Goal: Use online tool/utility: Use online tool/utility

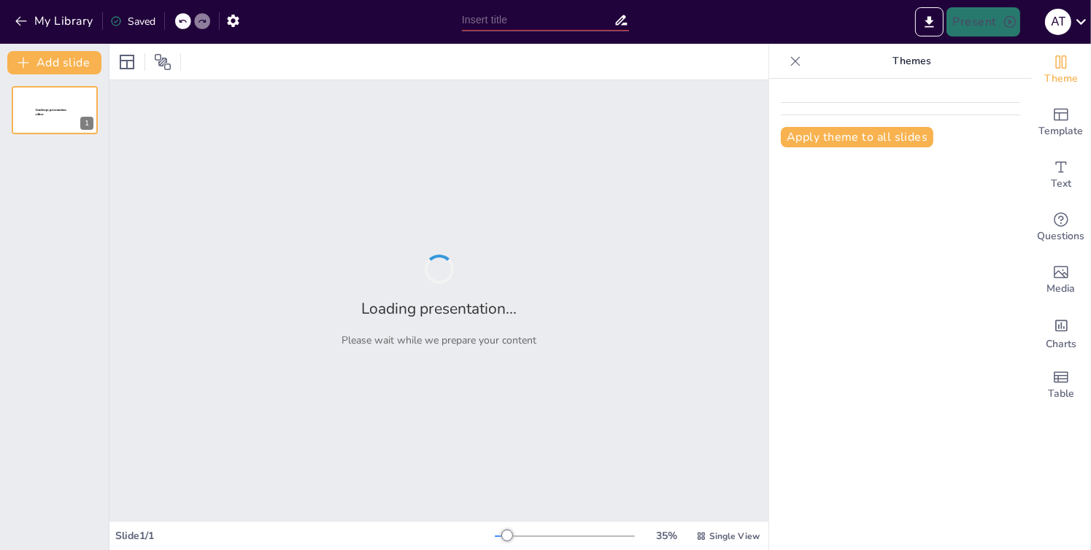
type input "Potencial de Hidrógeno"
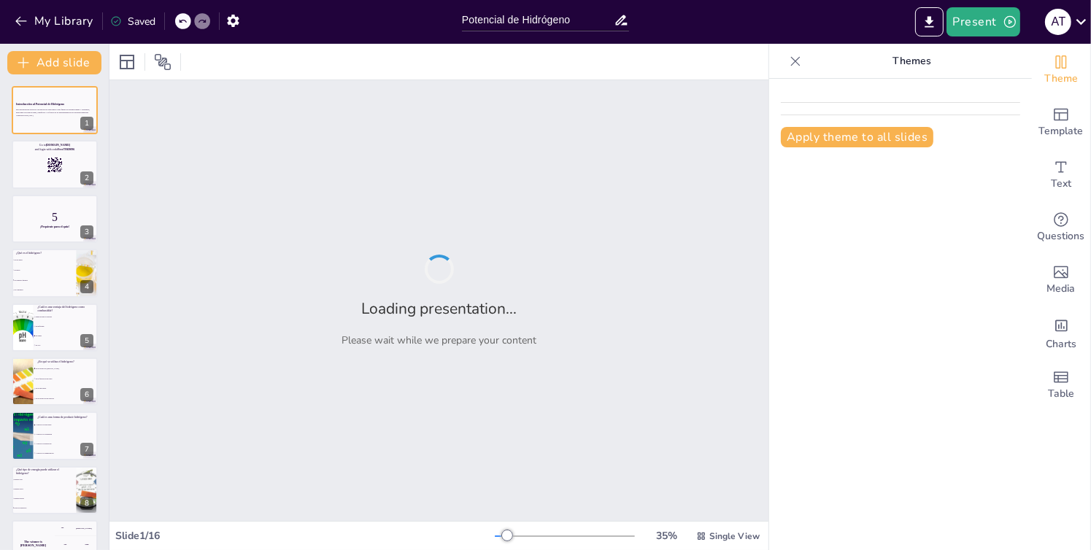
checkbox input "true"
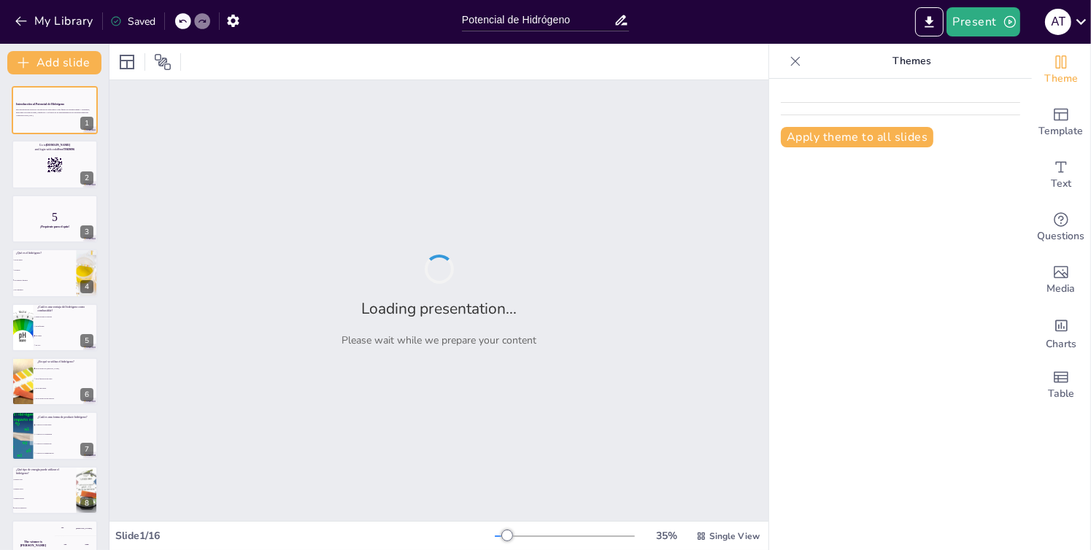
checkbox input "true"
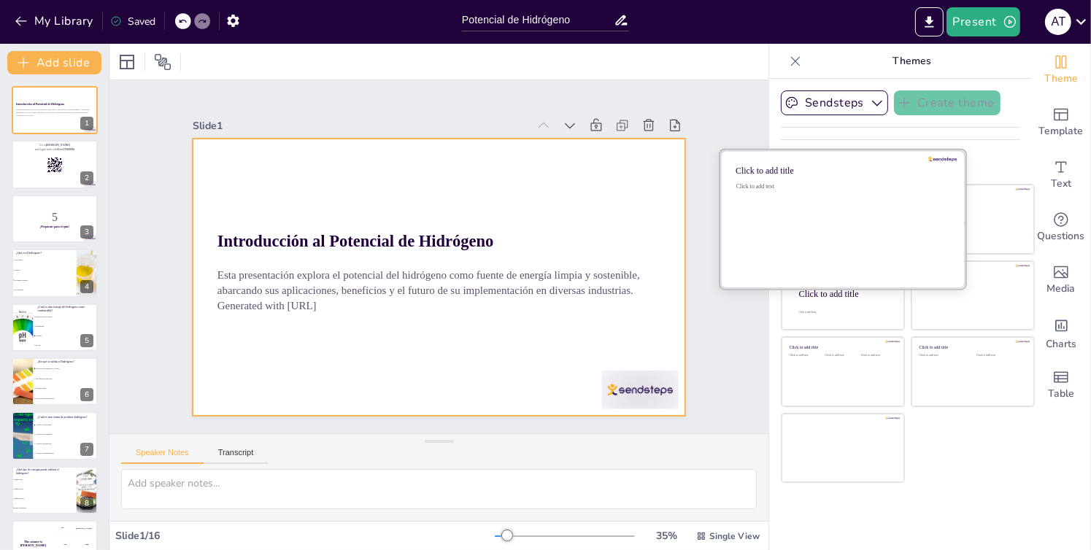
checkbox input "true"
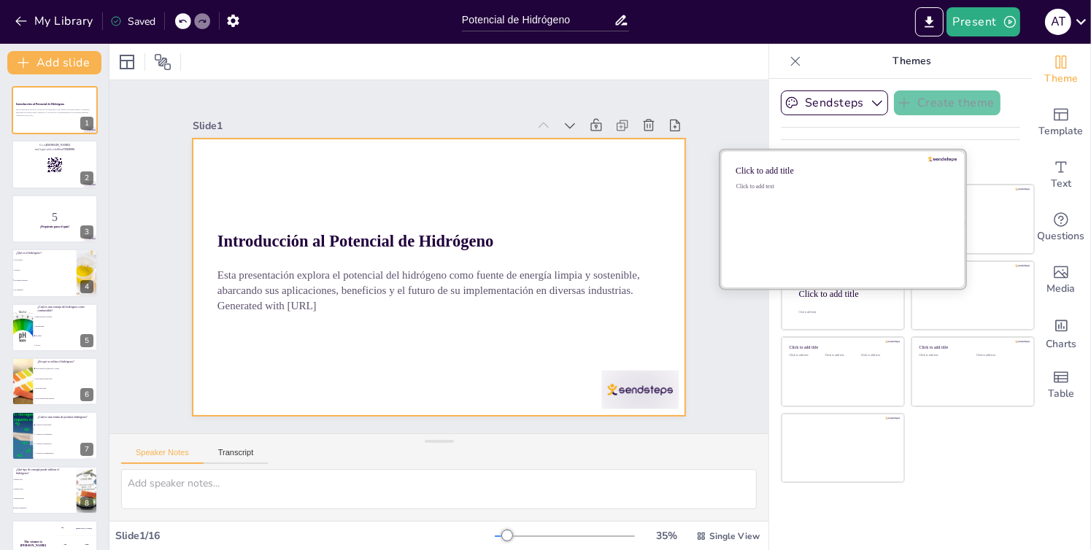
checkbox input "true"
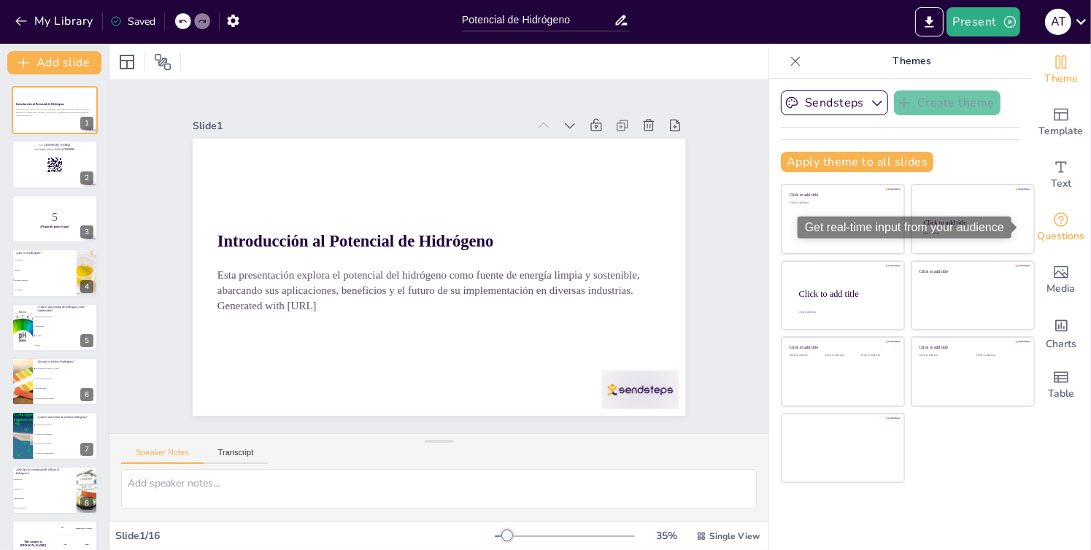
click at [1056, 216] on icon "Get real-time input from your audience" at bounding box center [1060, 219] width 15 height 15
checkbox input "true"
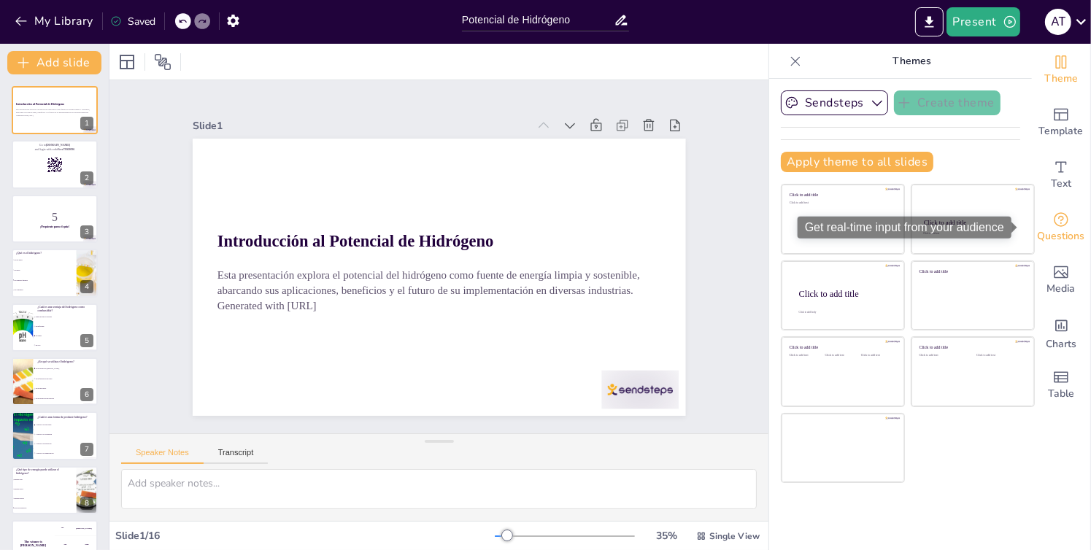
checkbox input "true"
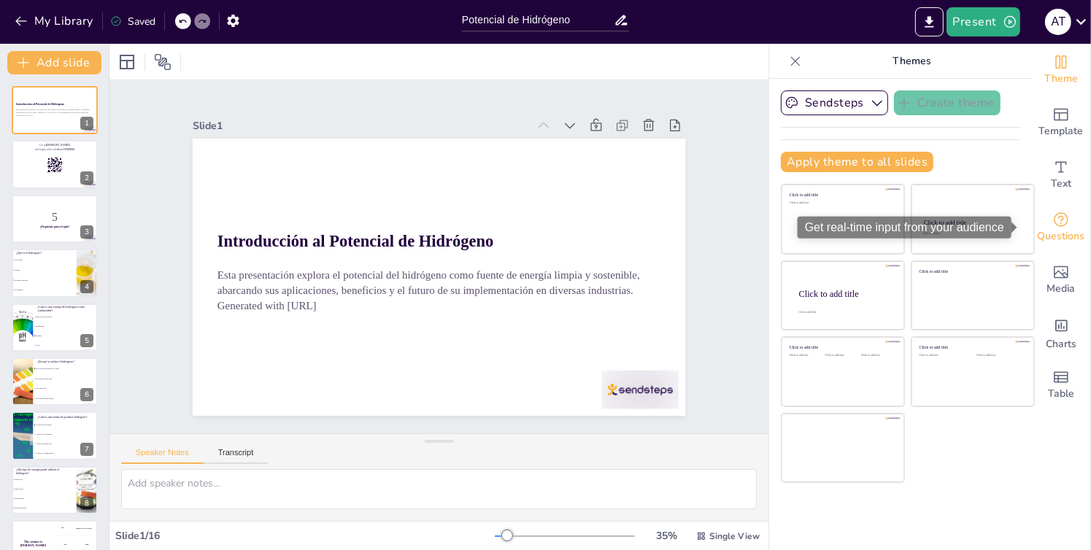
checkbox input "true"
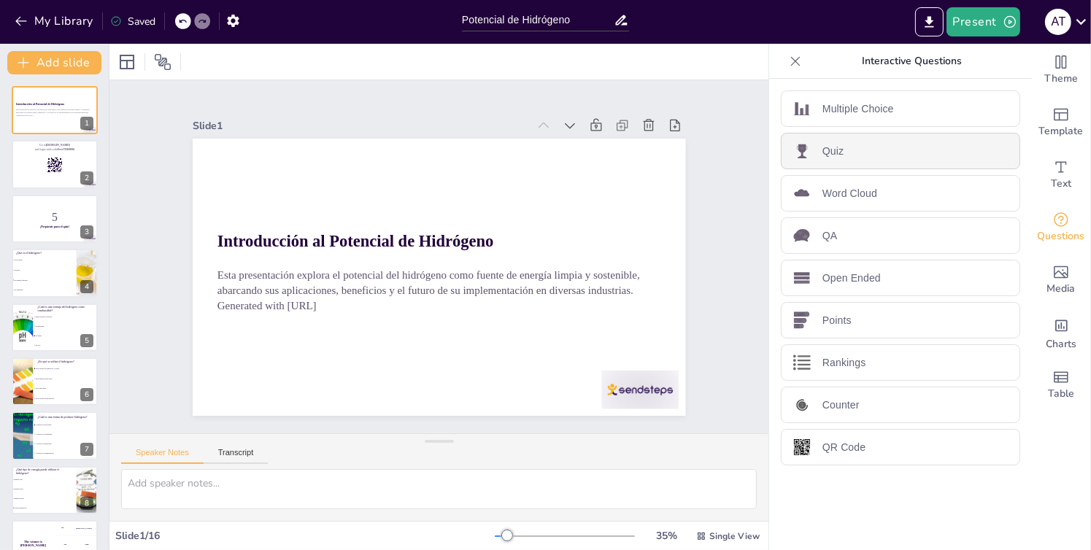
click at [875, 139] on div "Quiz" at bounding box center [900, 151] width 239 height 36
checkbox input "true"
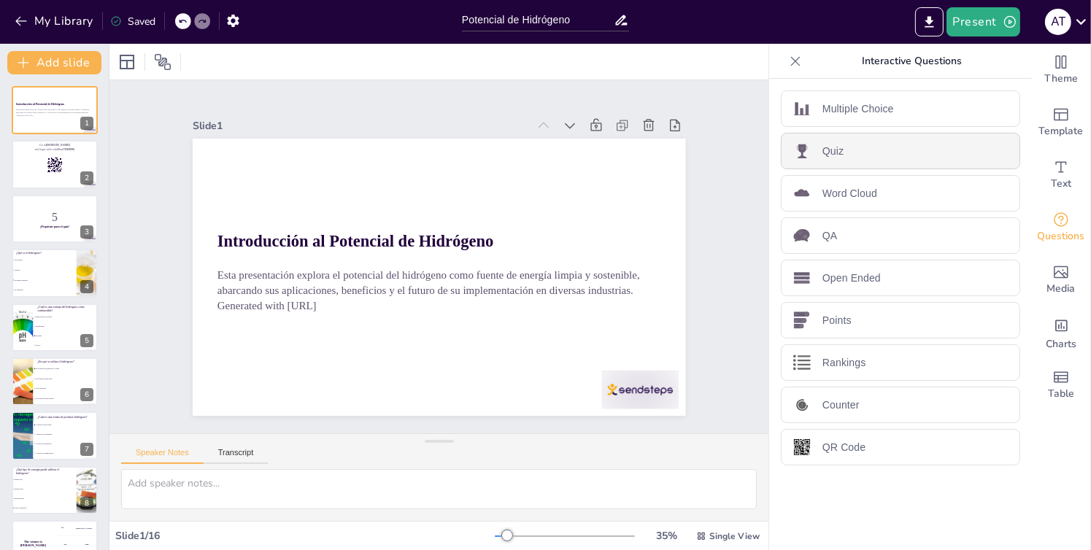
checkbox input "true"
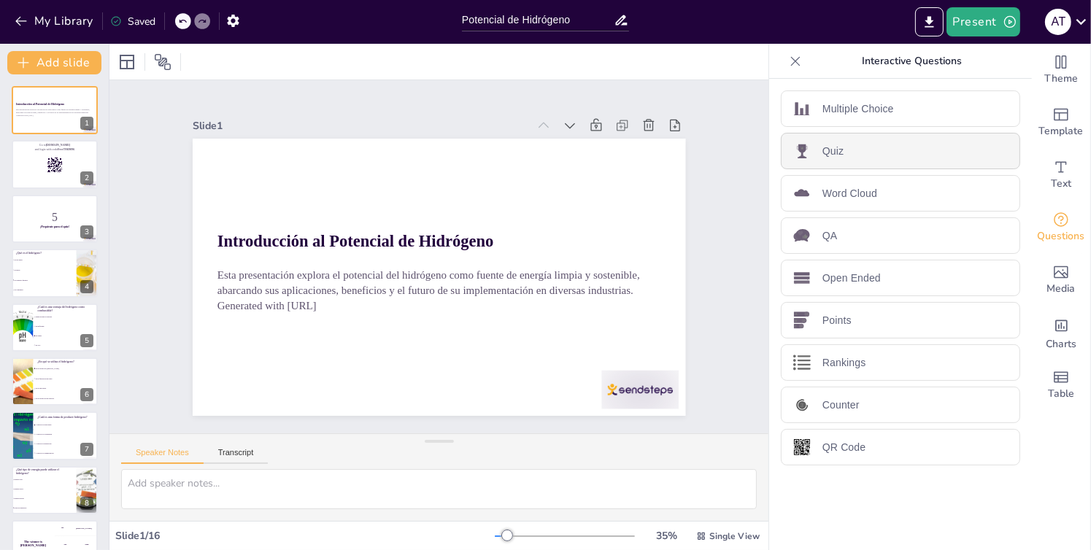
checkbox input "true"
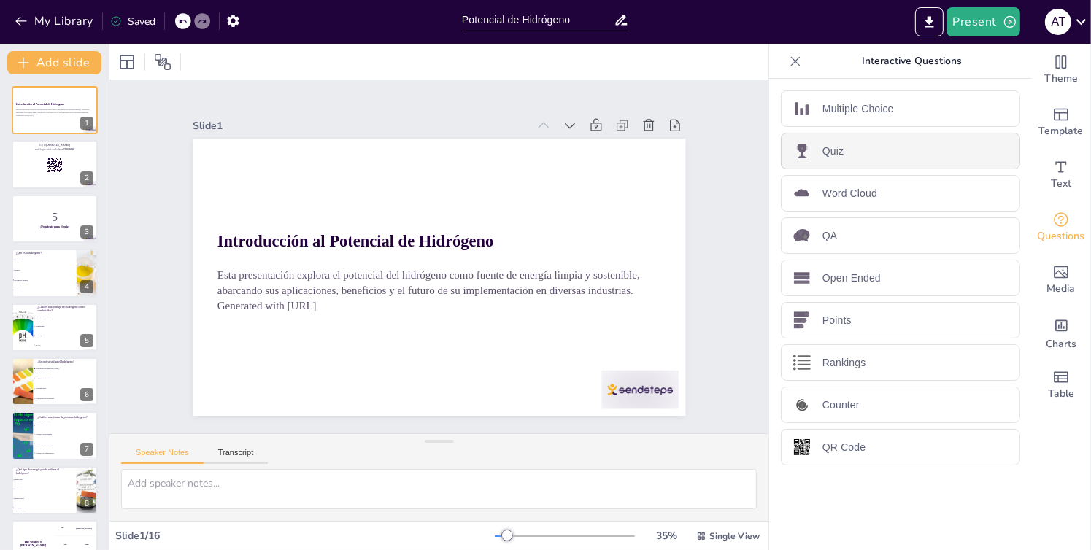
checkbox input "true"
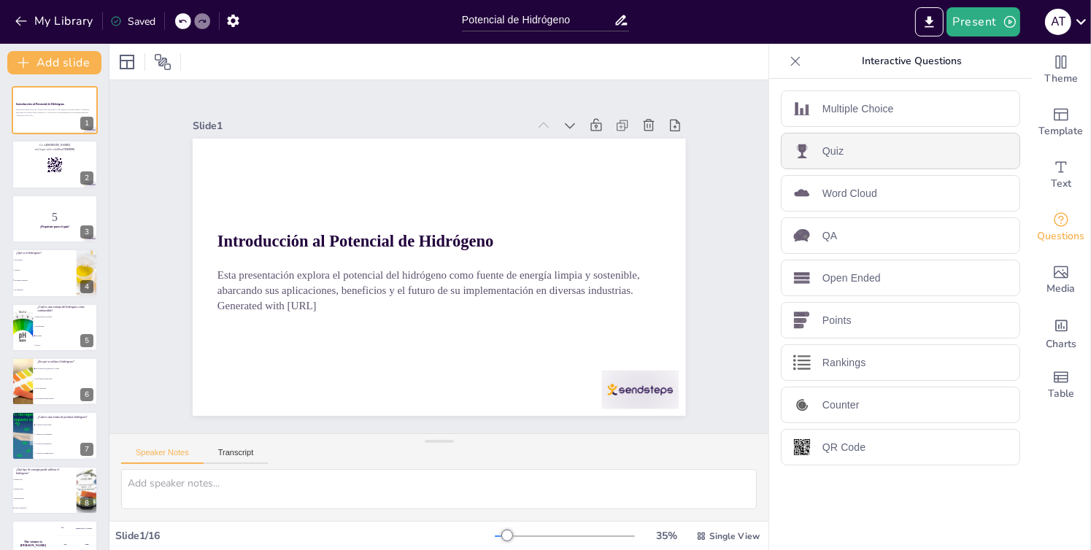
checkbox input "true"
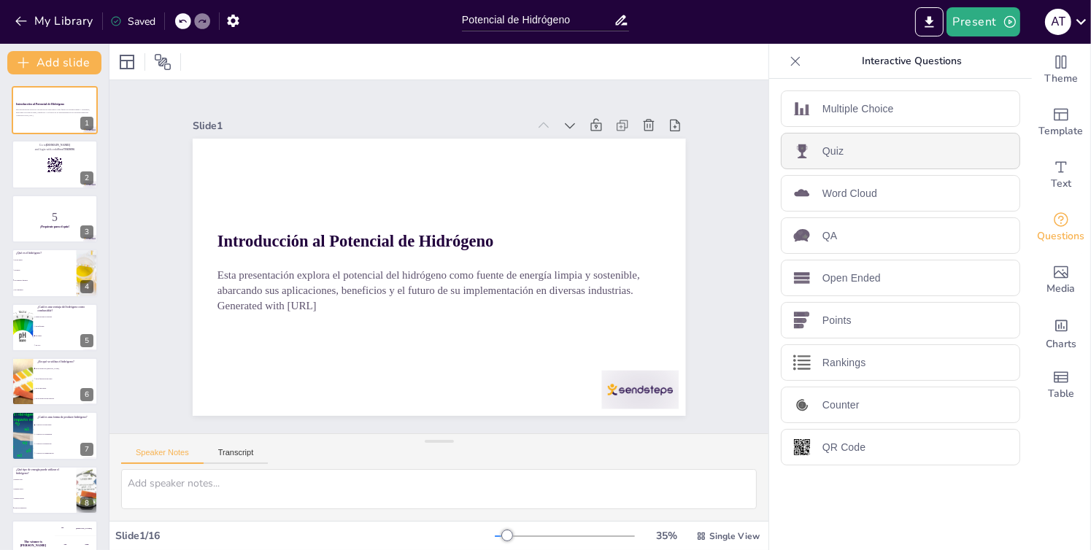
checkbox input "true"
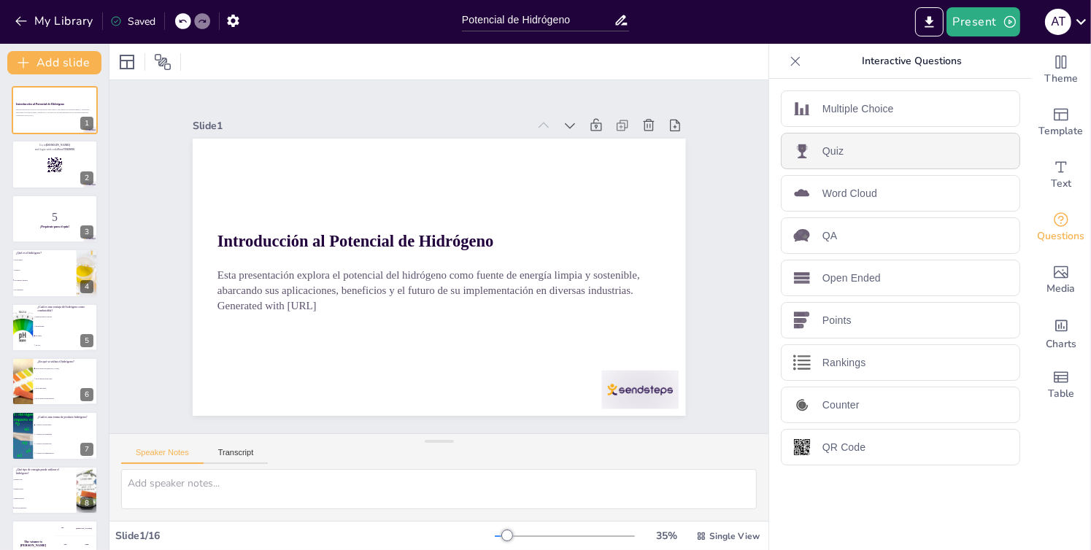
checkbox input "true"
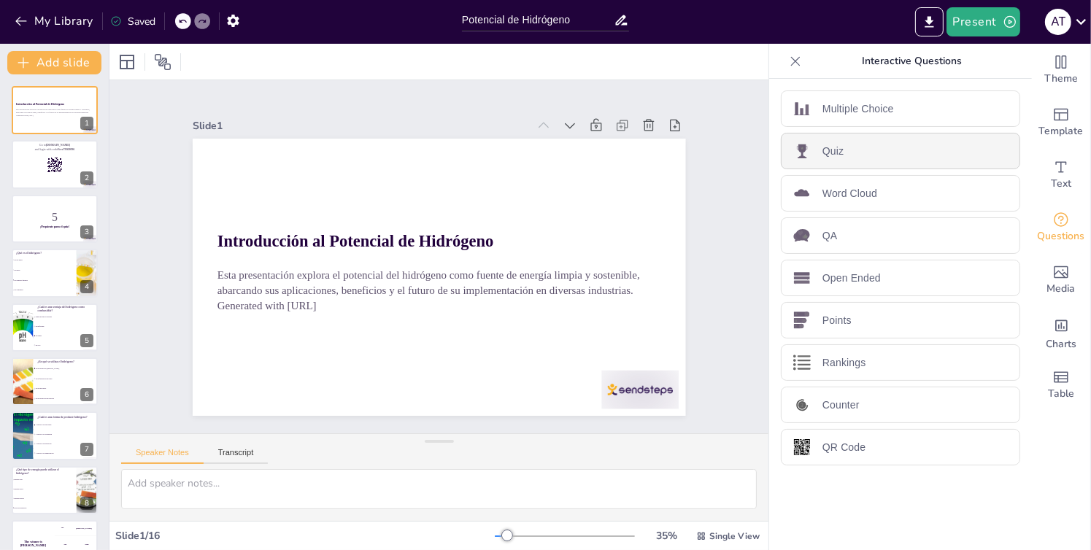
checkbox input "true"
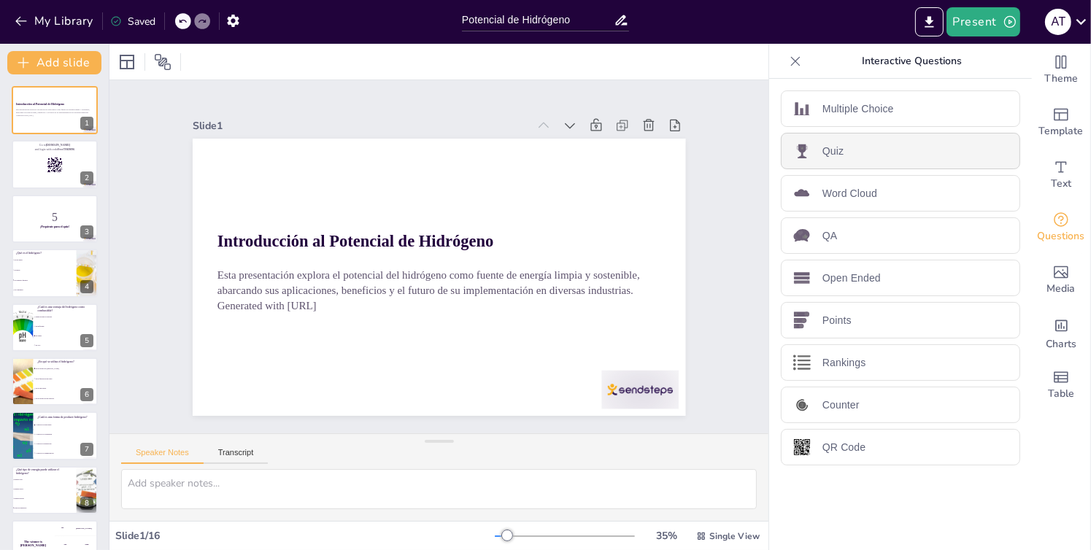
checkbox input "true"
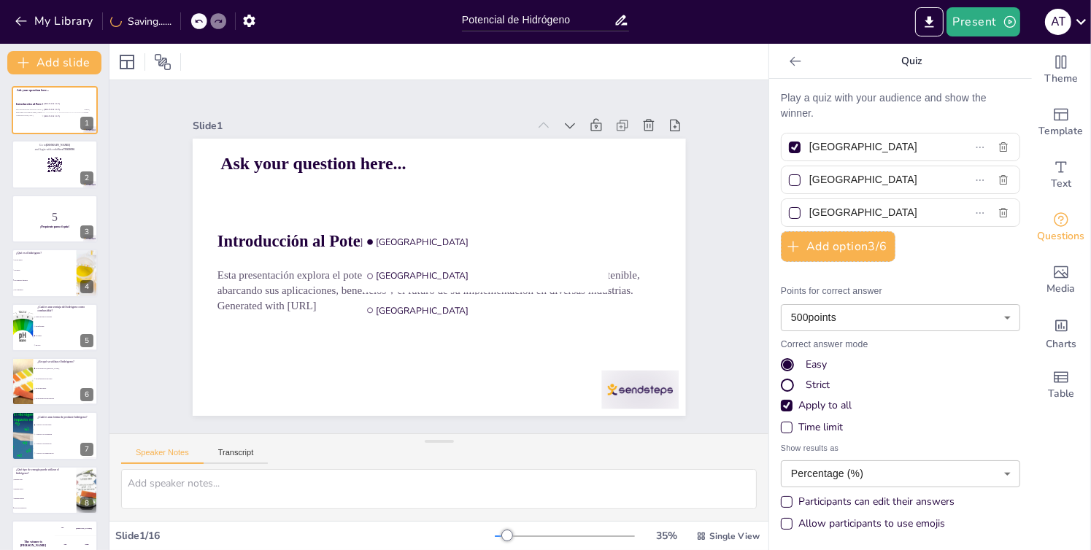
checkbox input "true"
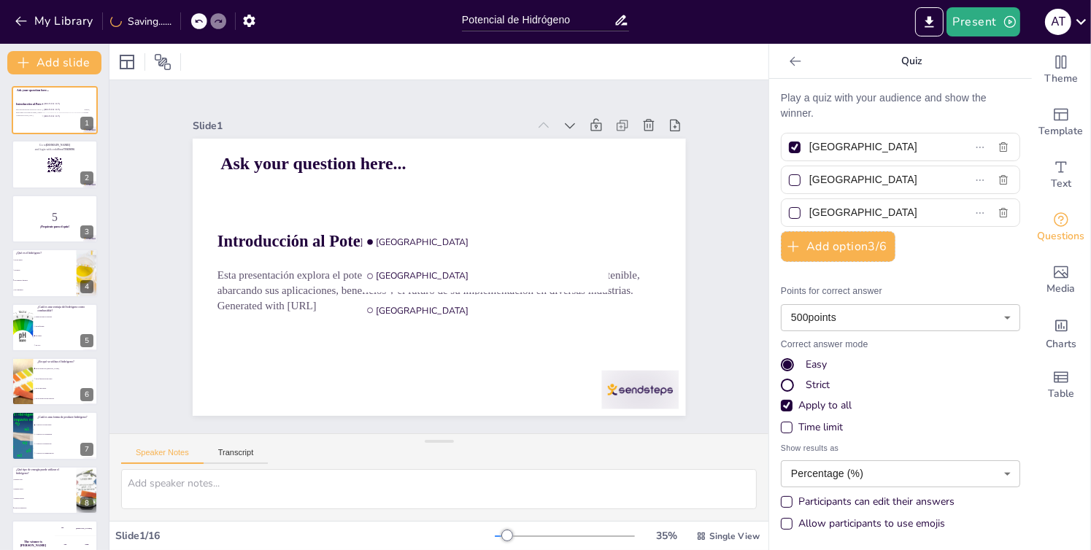
checkbox input "true"
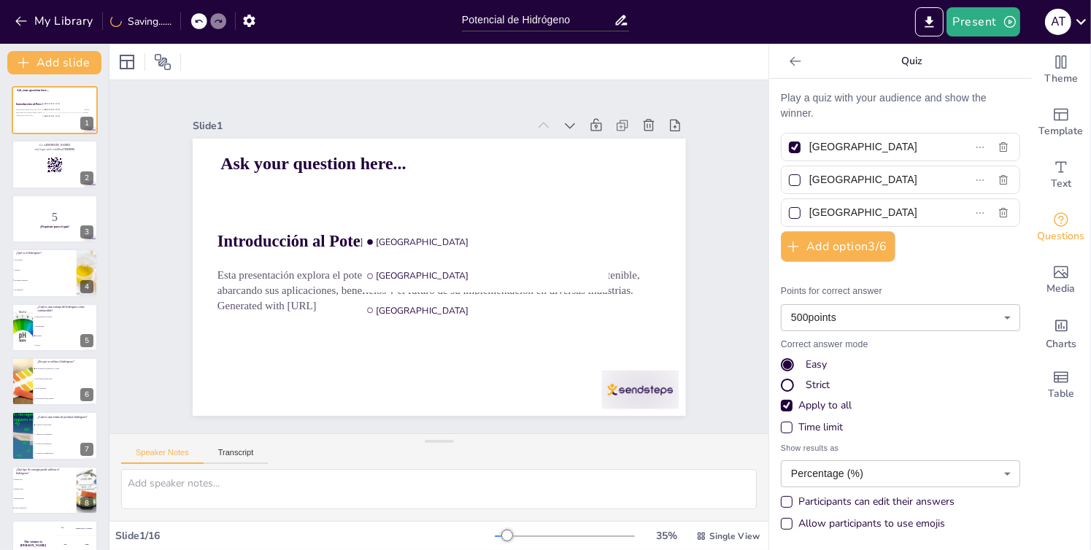
checkbox input "true"
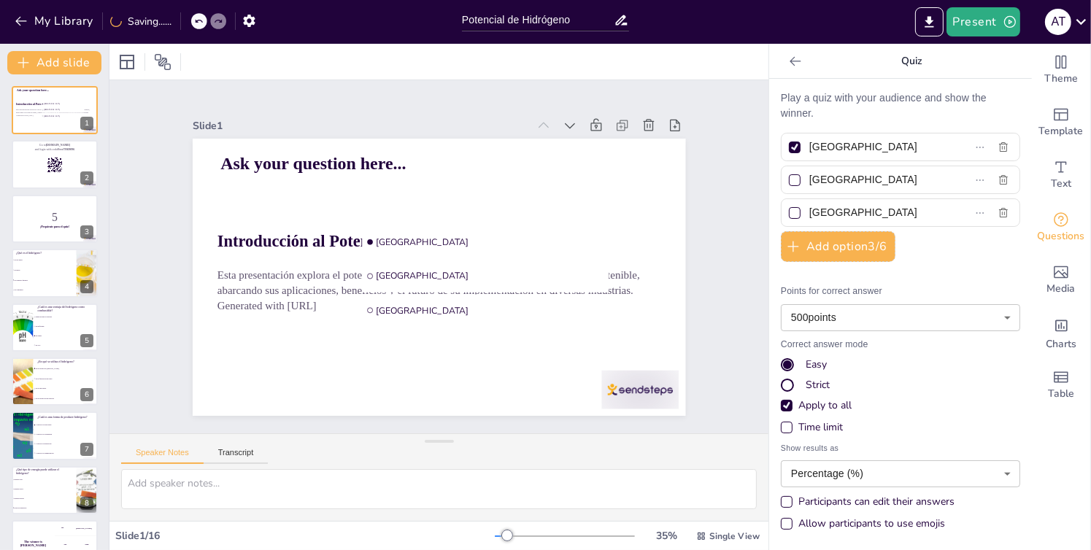
checkbox input "true"
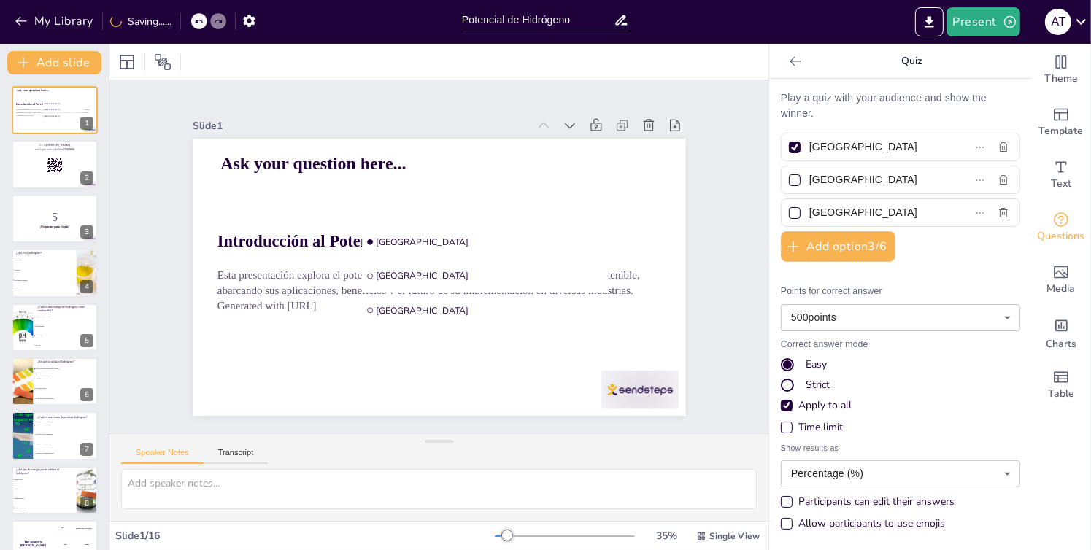
checkbox input "true"
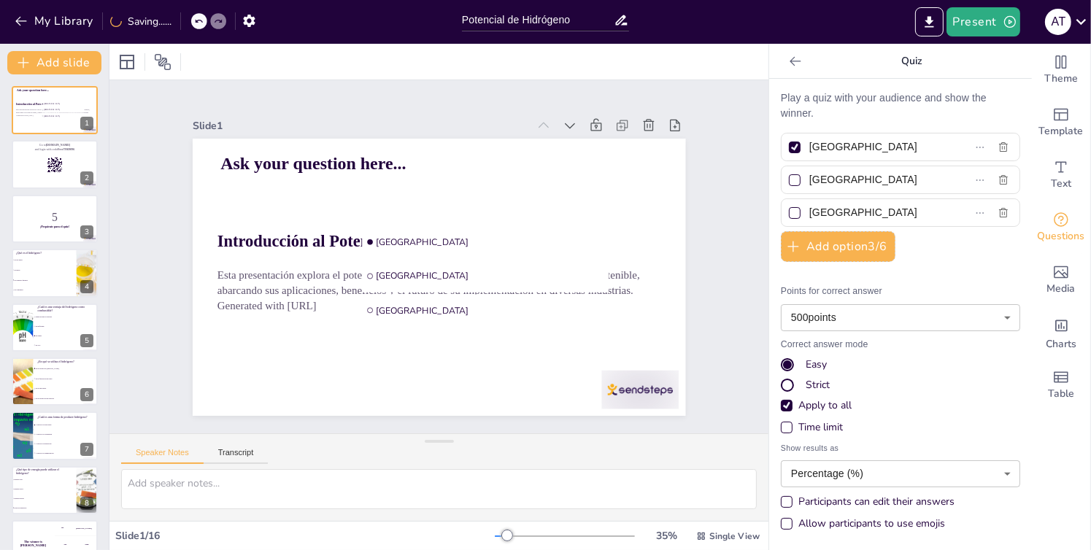
checkbox input "true"
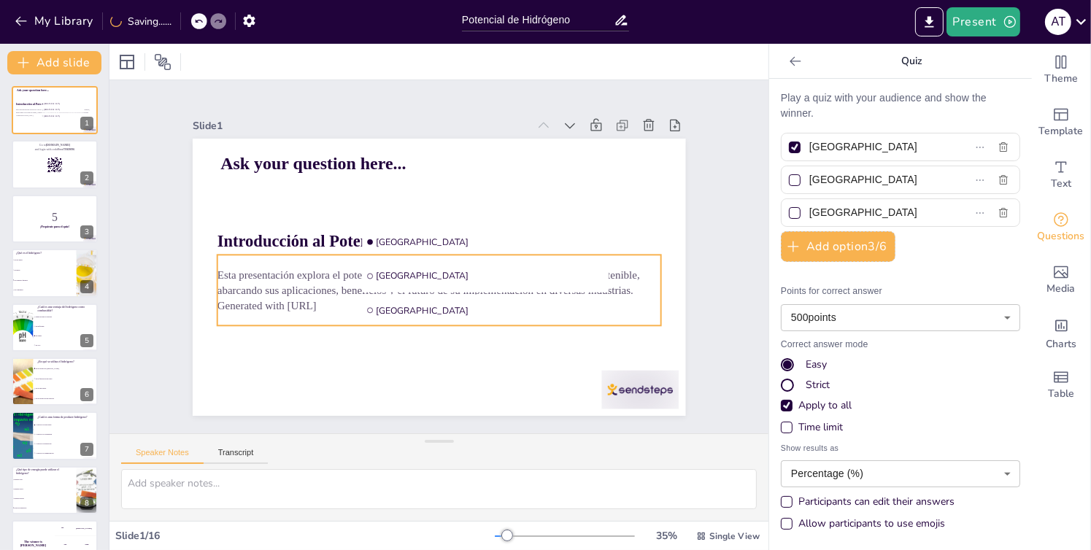
checkbox input "true"
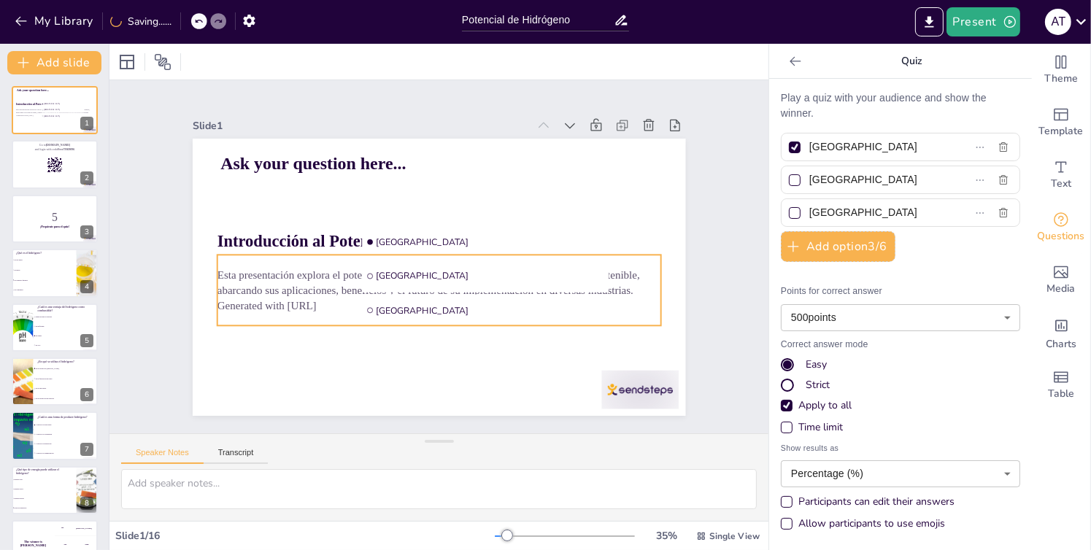
checkbox input "true"
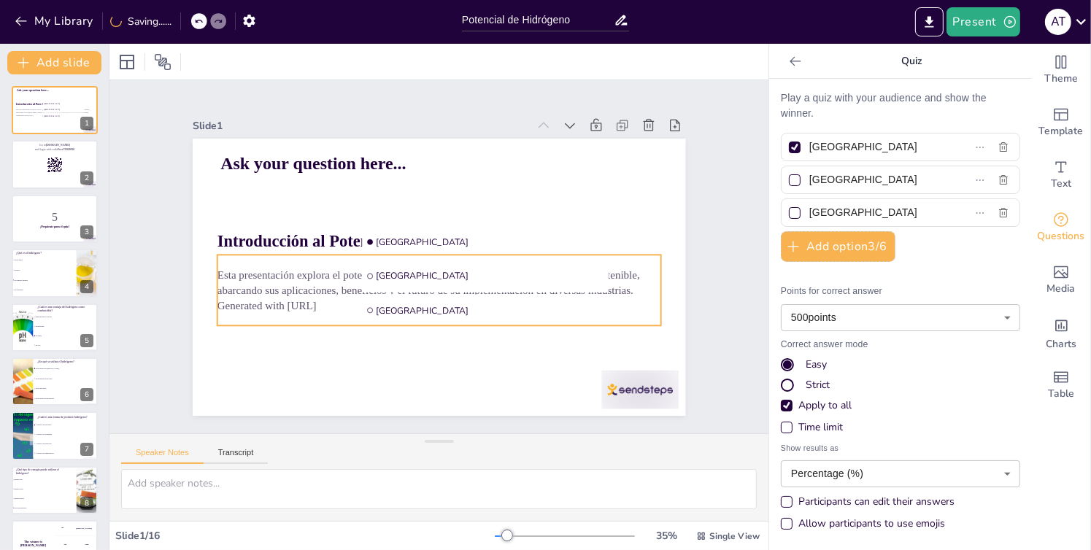
checkbox input "true"
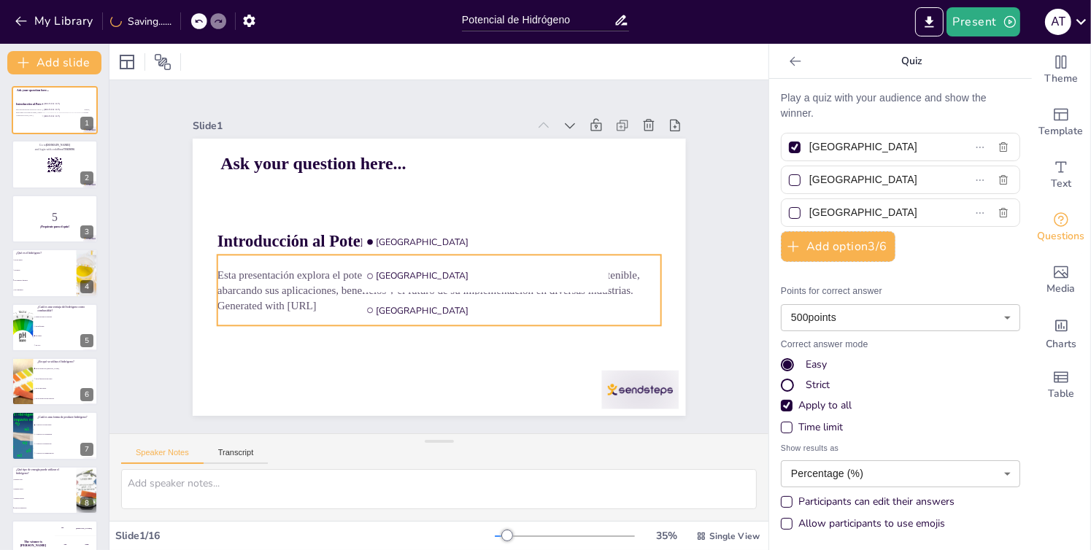
checkbox input "true"
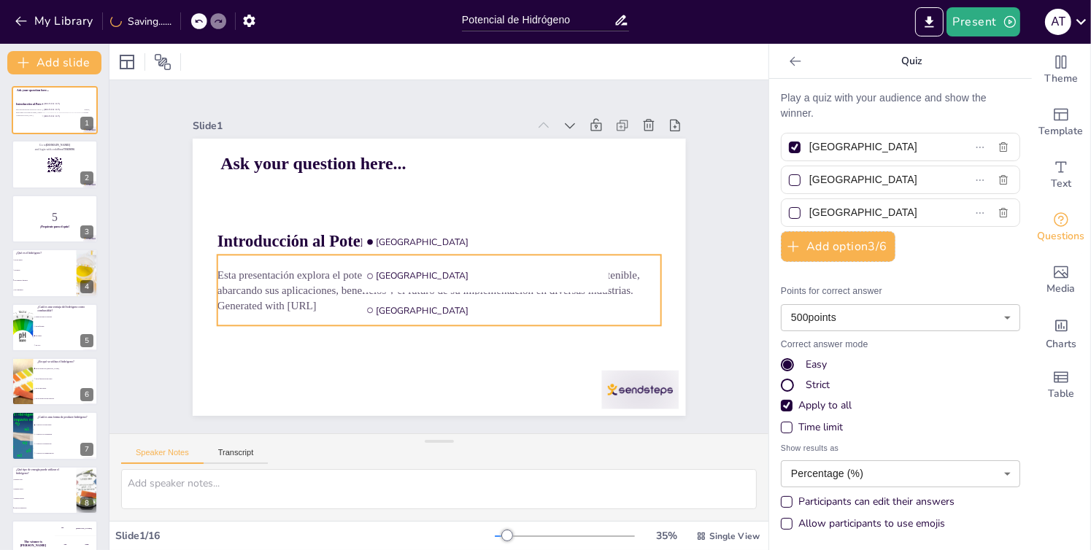
checkbox input "true"
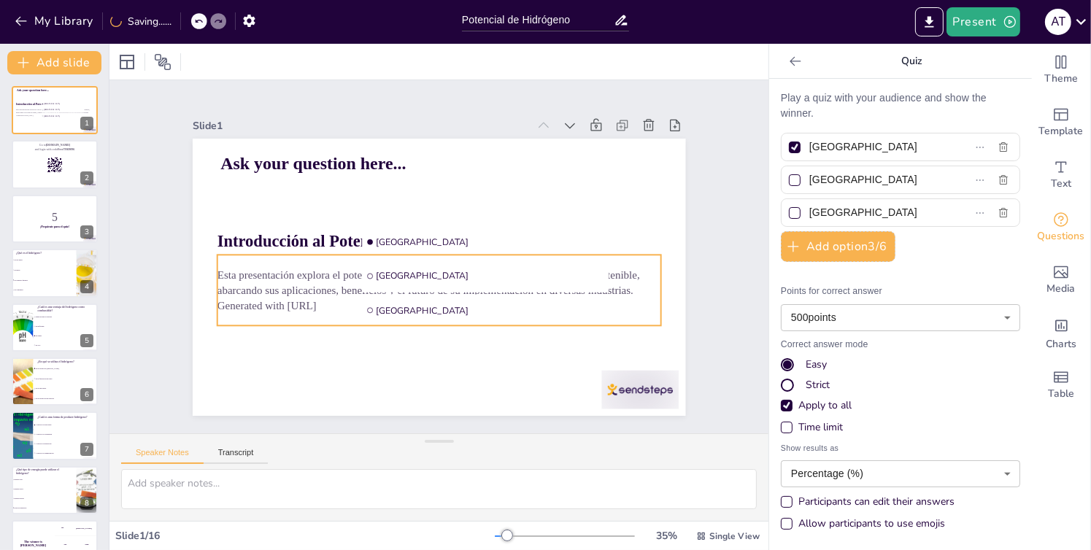
checkbox input "true"
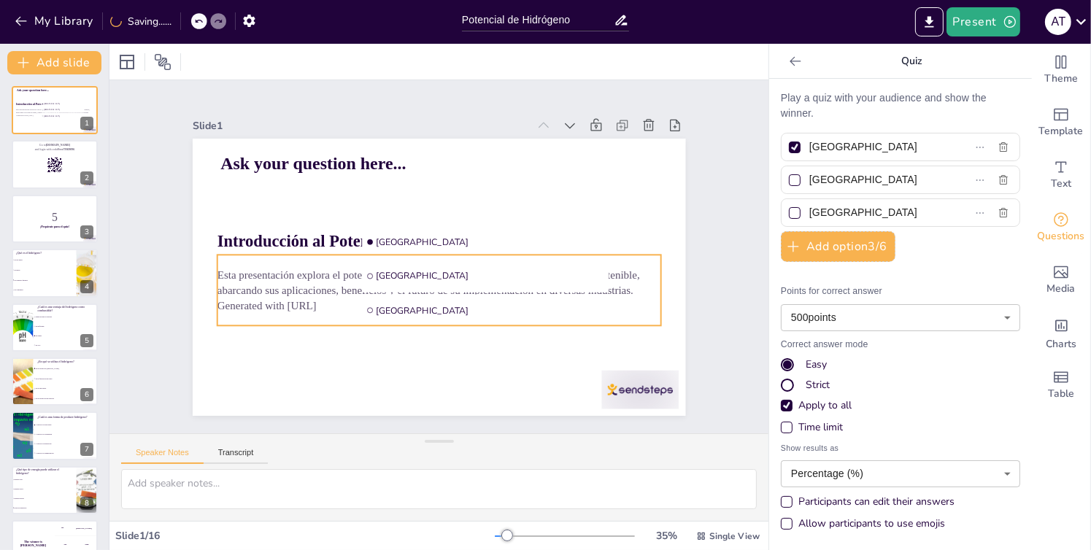
checkbox input "true"
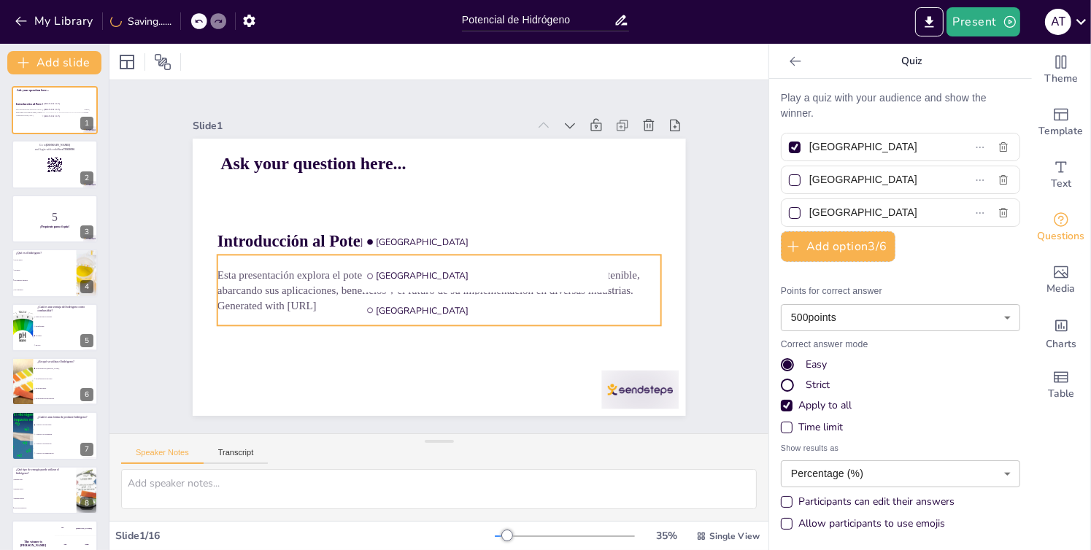
checkbox input "true"
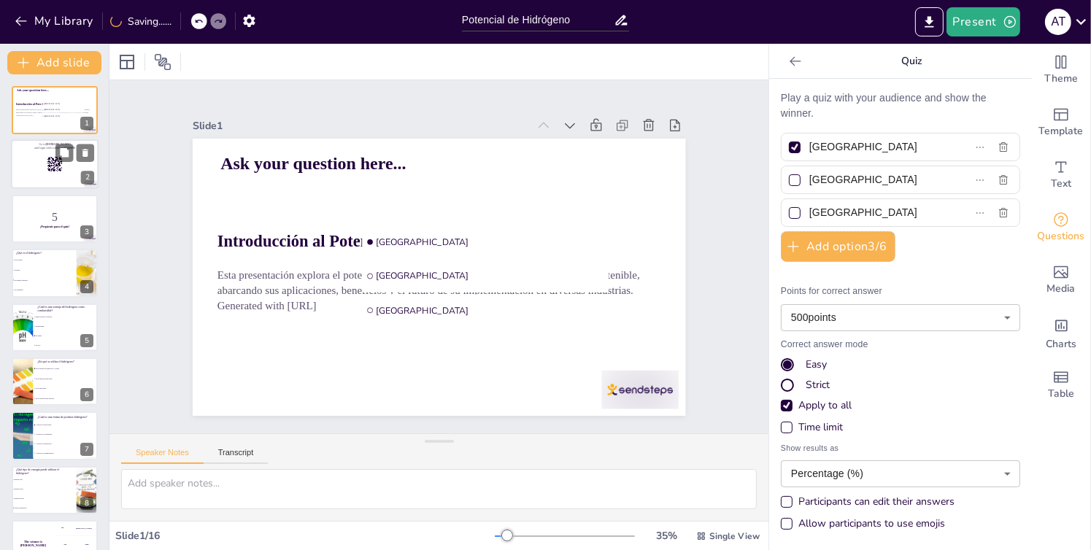
checkbox input "true"
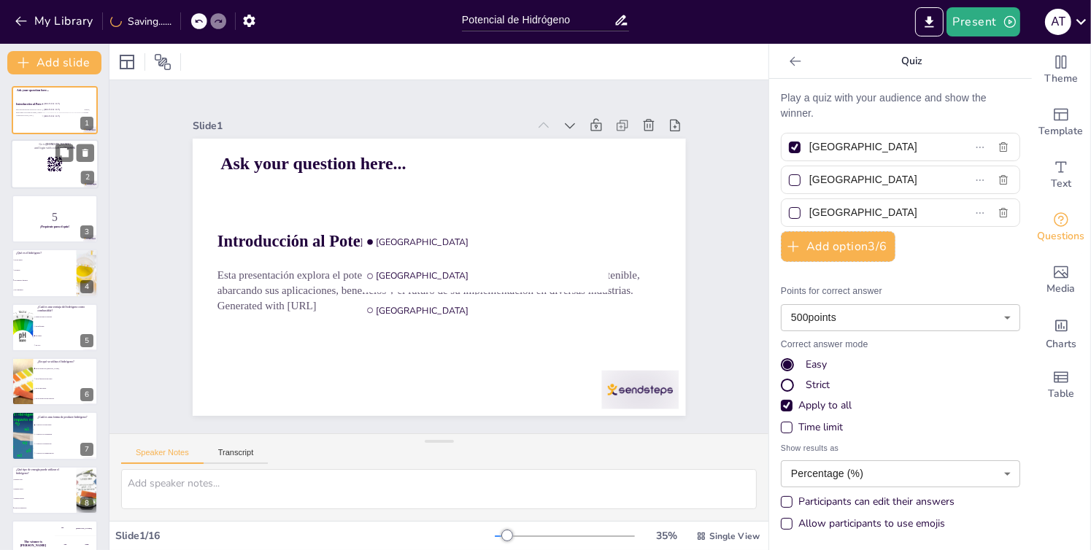
checkbox input "true"
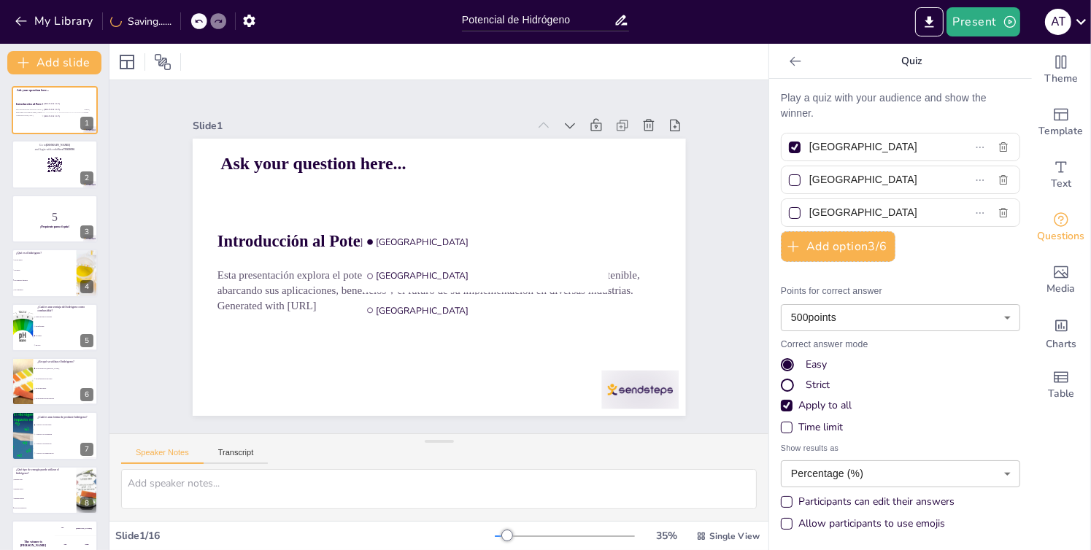
checkbox input "true"
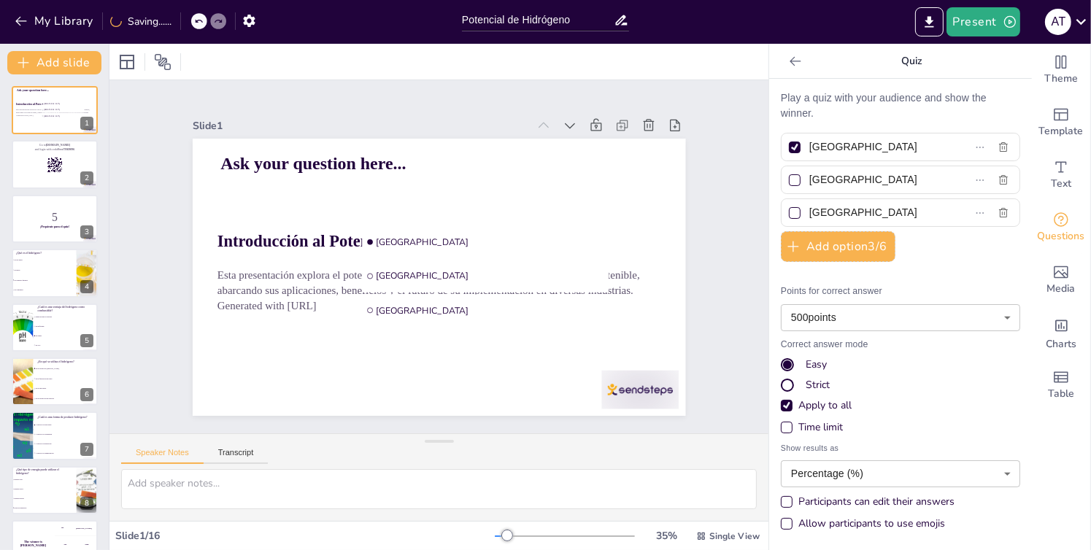
checkbox input "true"
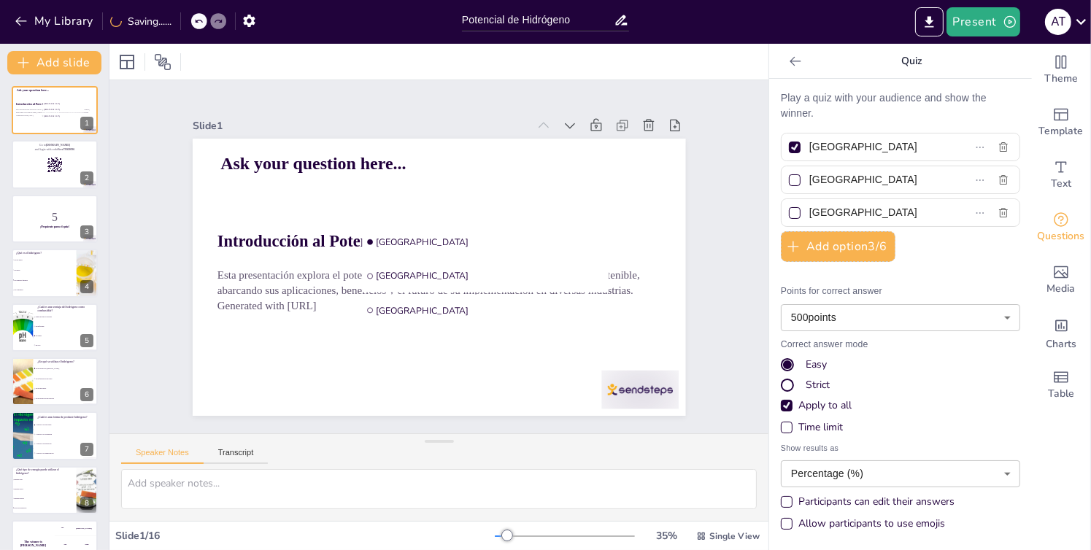
checkbox input "true"
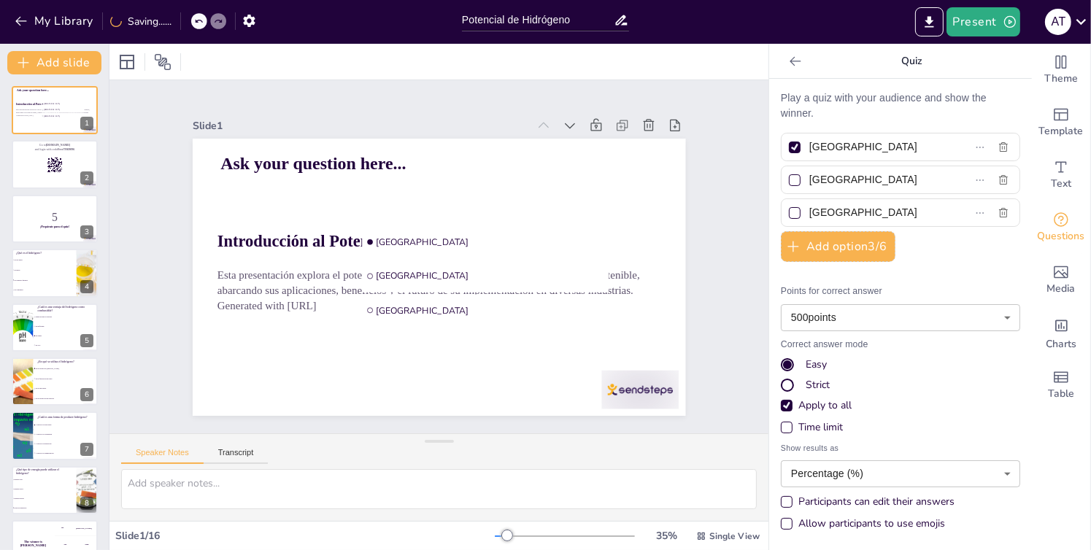
checkbox input "true"
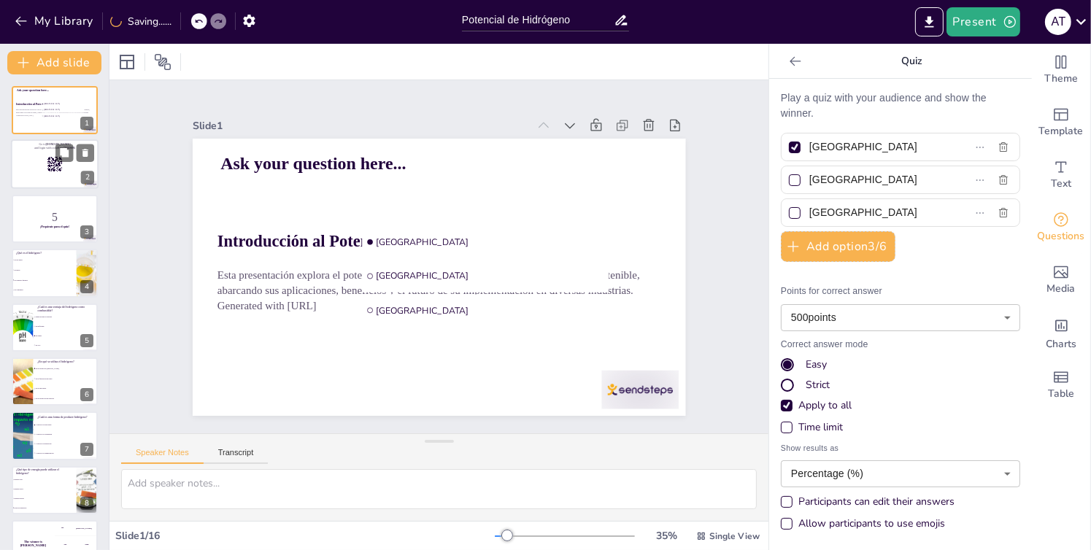
checkbox input "true"
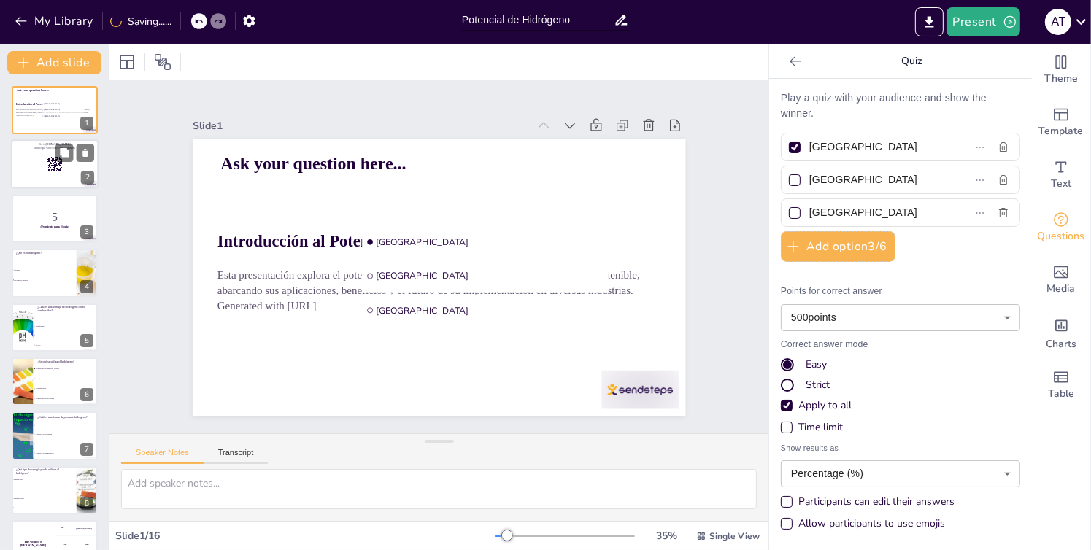
checkbox input "true"
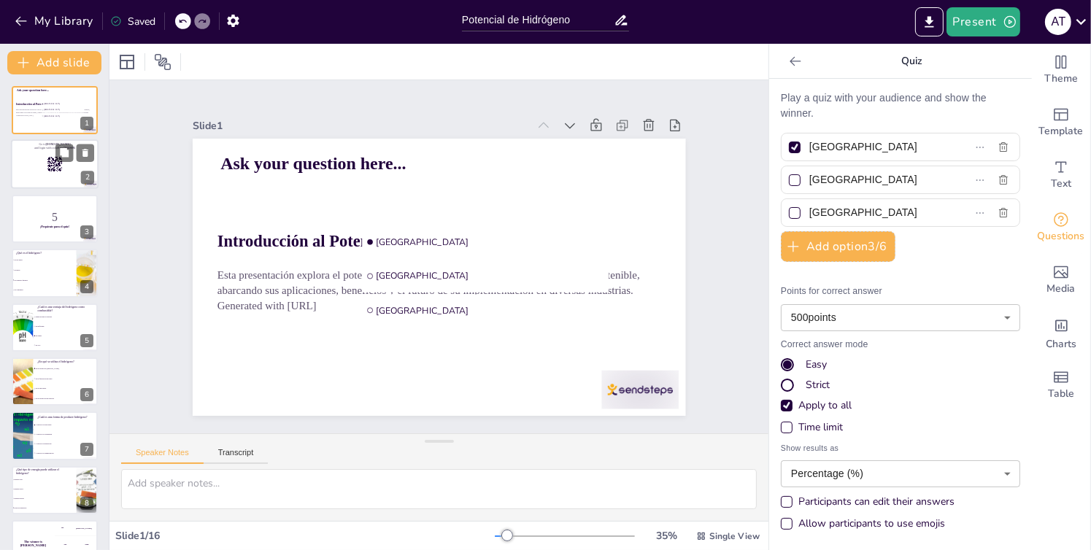
checkbox input "true"
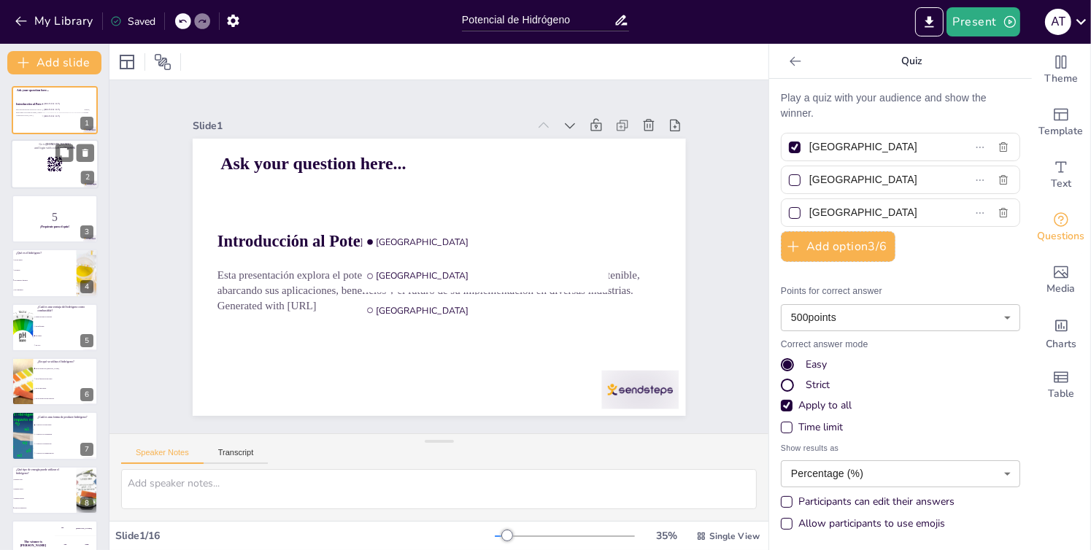
checkbox input "true"
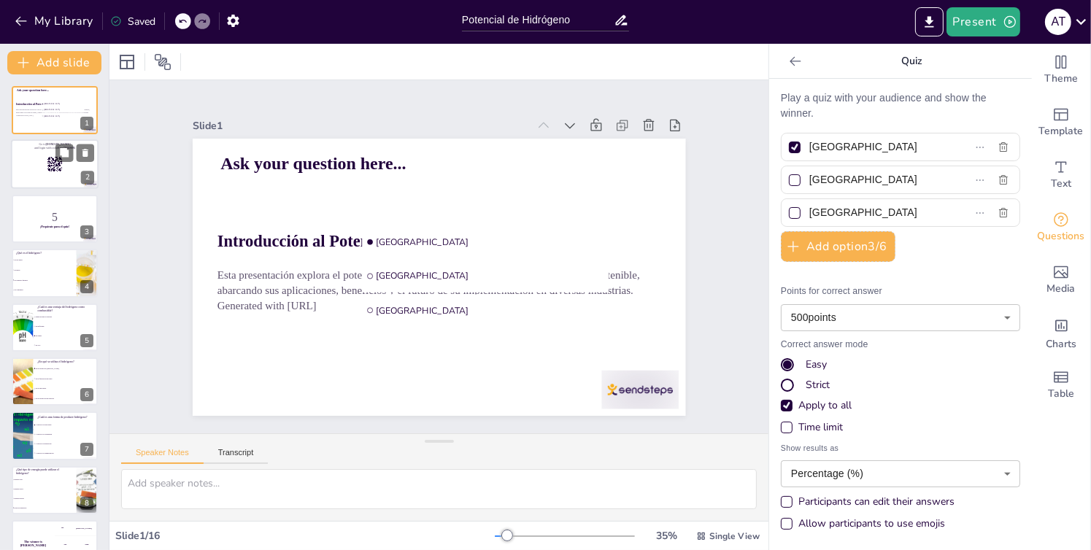
checkbox input "true"
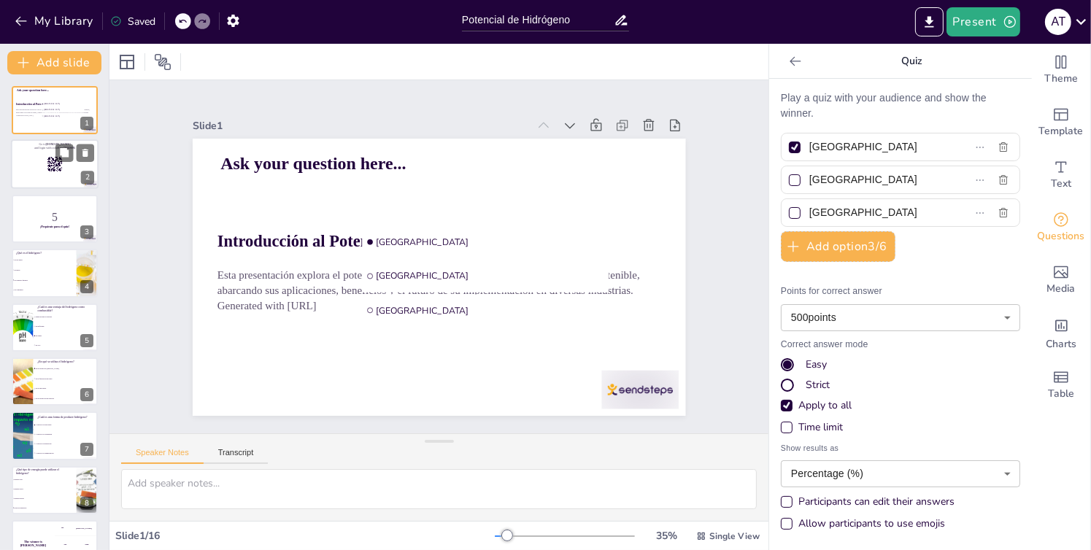
checkbox input "true"
click at [52, 174] on div at bounding box center [55, 165] width 88 height 50
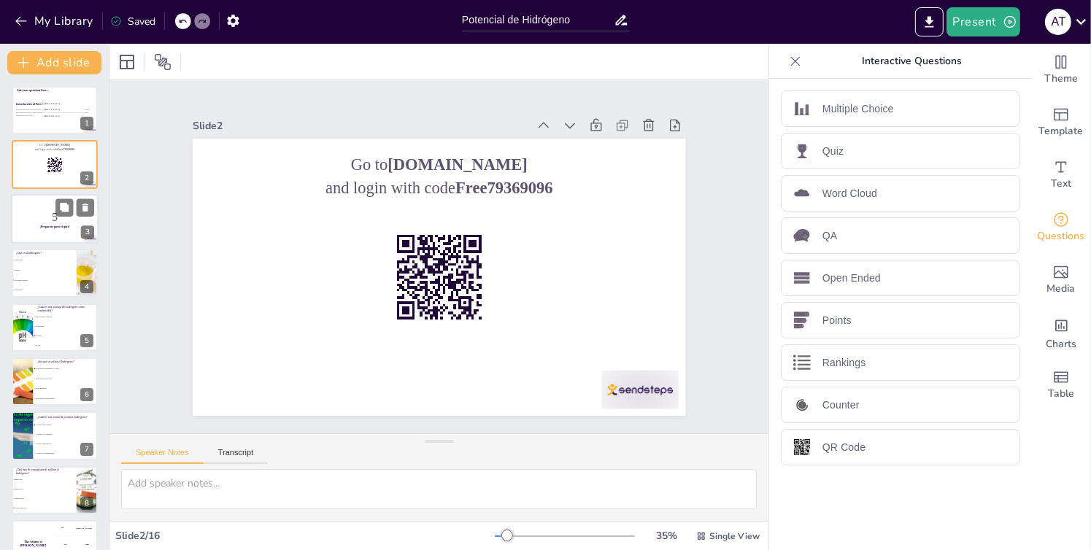
click at [53, 210] on p "5" at bounding box center [54, 217] width 79 height 16
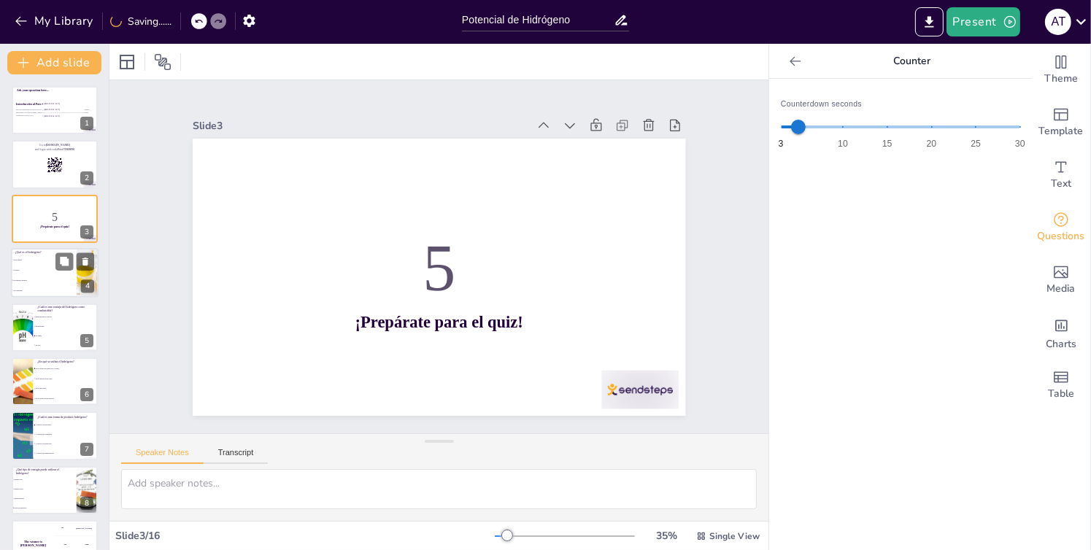
click at [38, 259] on span "Un gas noble" at bounding box center [44, 260] width 63 height 2
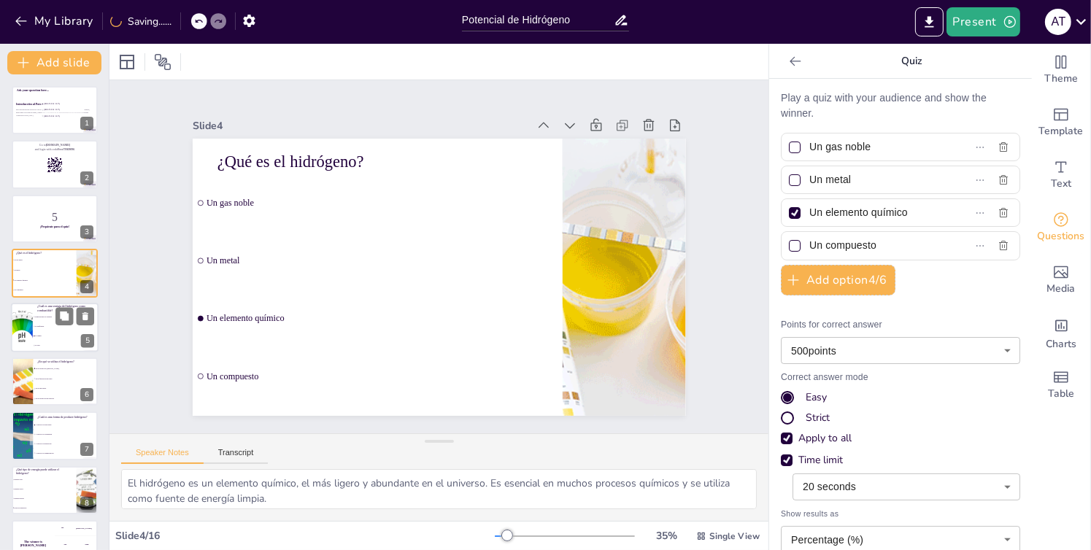
click at [46, 323] on li "Es ineficiente" at bounding box center [66, 326] width 66 height 9
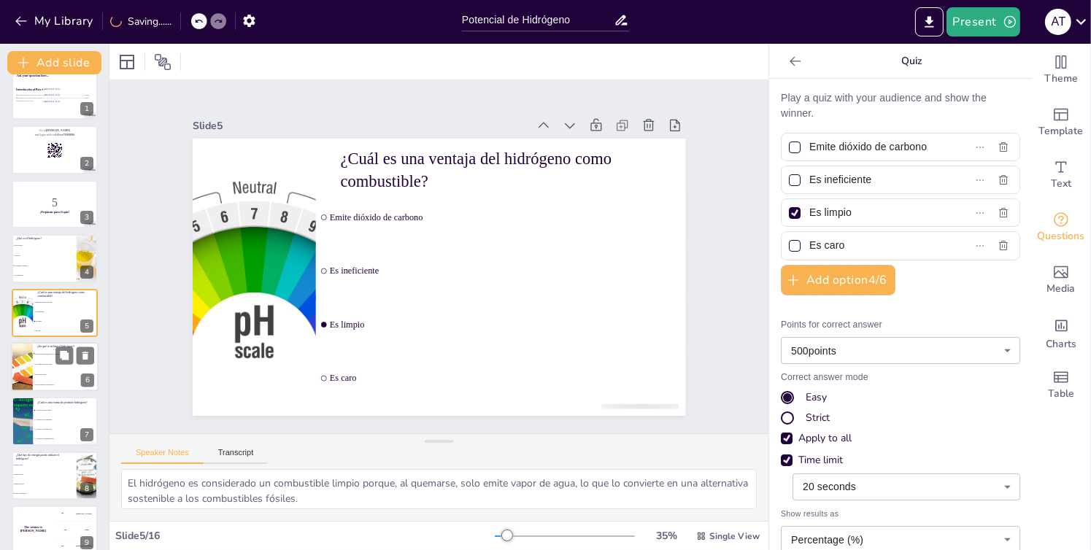
scroll to position [88, 0]
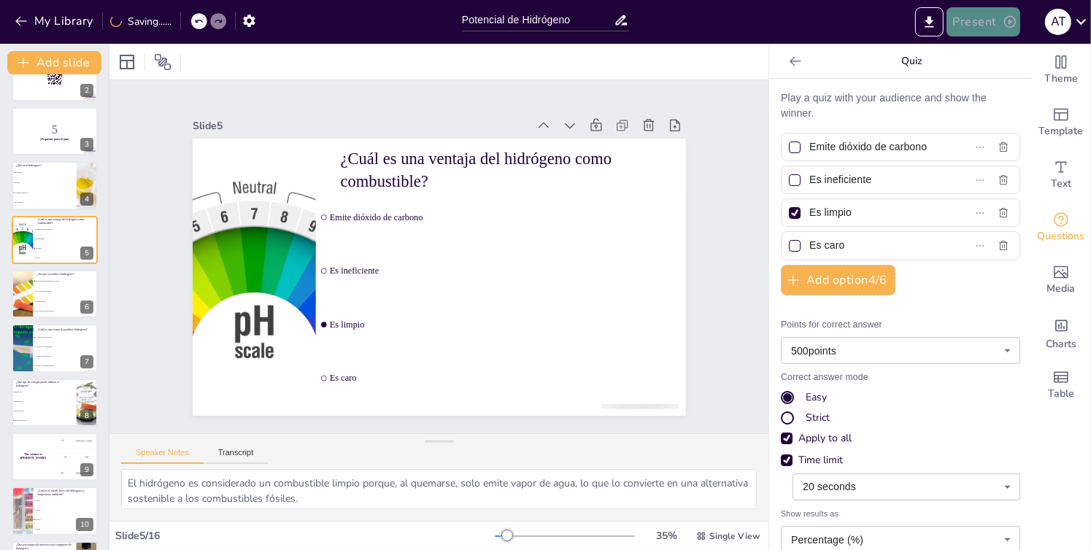
click at [968, 27] on button "Present" at bounding box center [982, 21] width 73 height 29
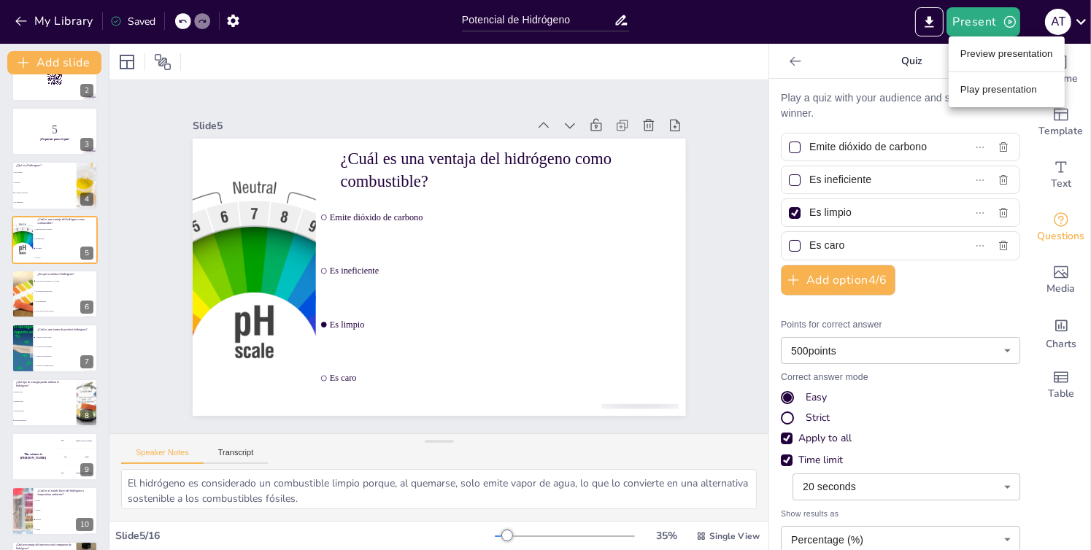
click at [960, 55] on li "Preview presentation" at bounding box center [1006, 53] width 116 height 23
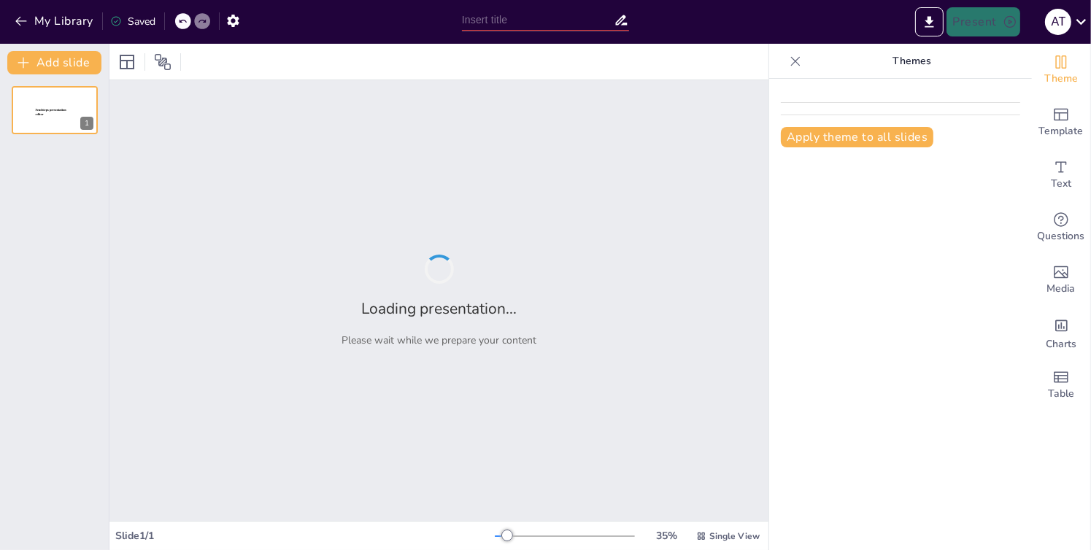
type input "Potencial de Hidrógeno"
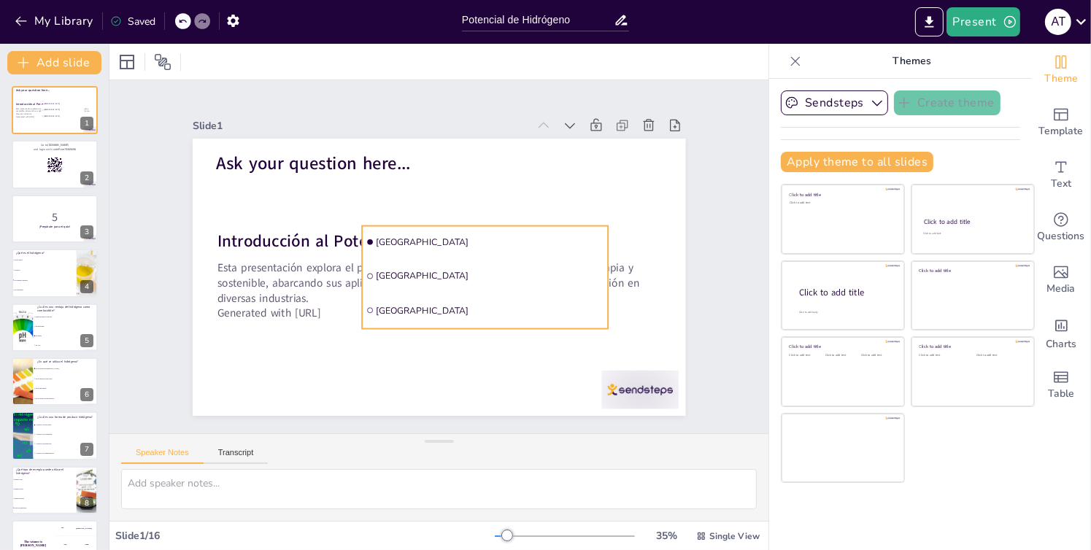
checkbox input "true"
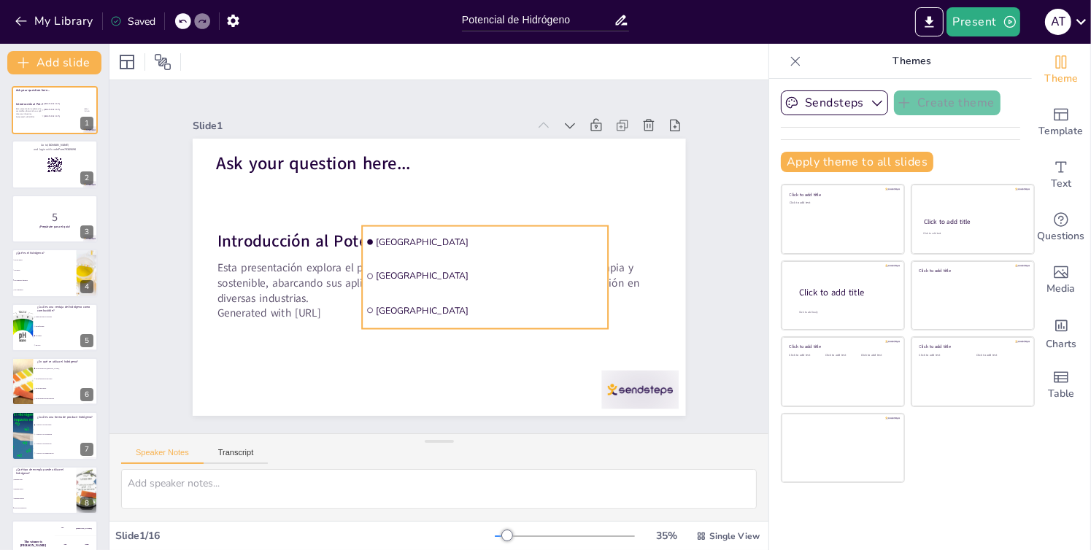
checkbox input "true"
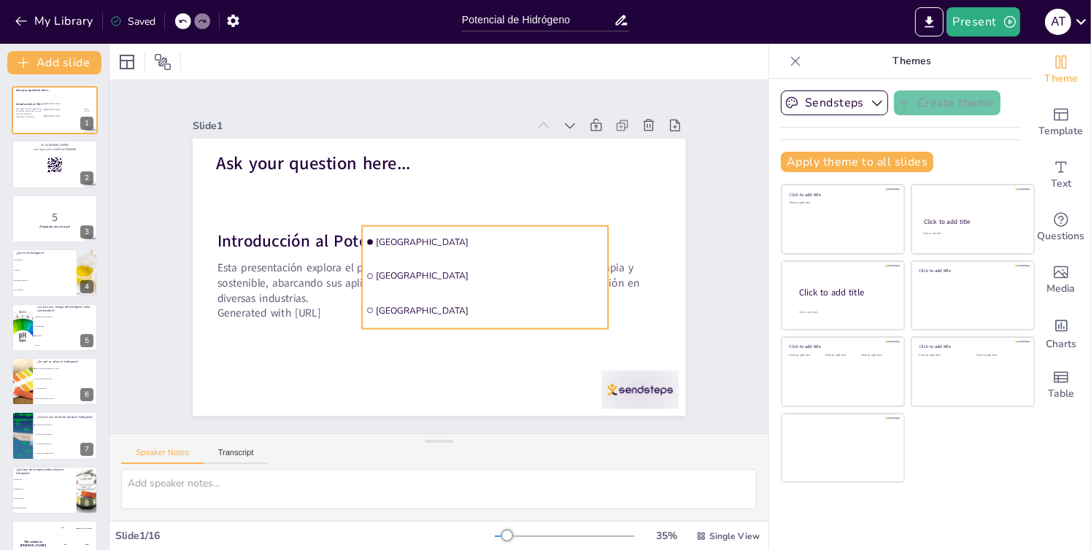
checkbox input "true"
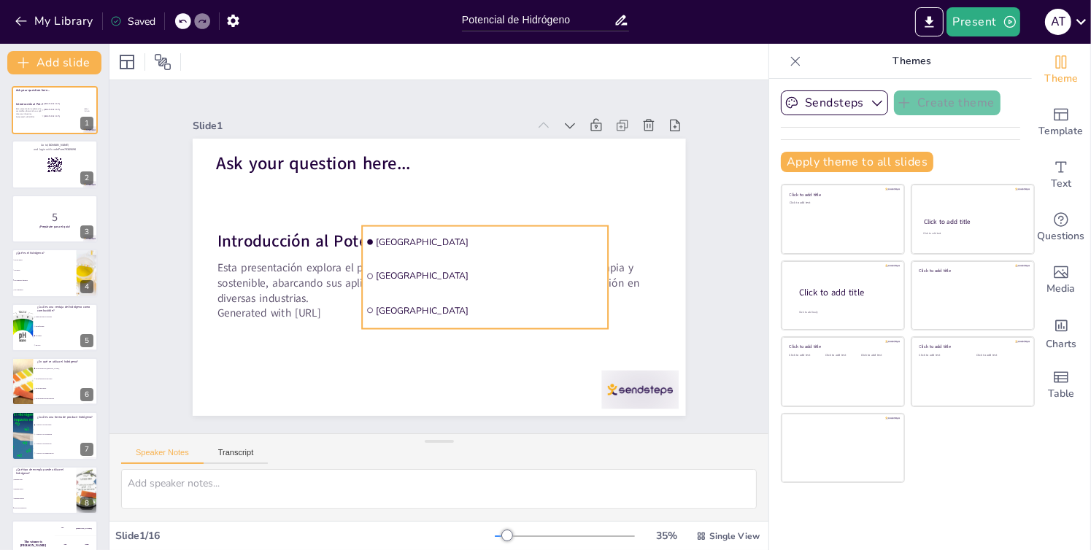
checkbox input "true"
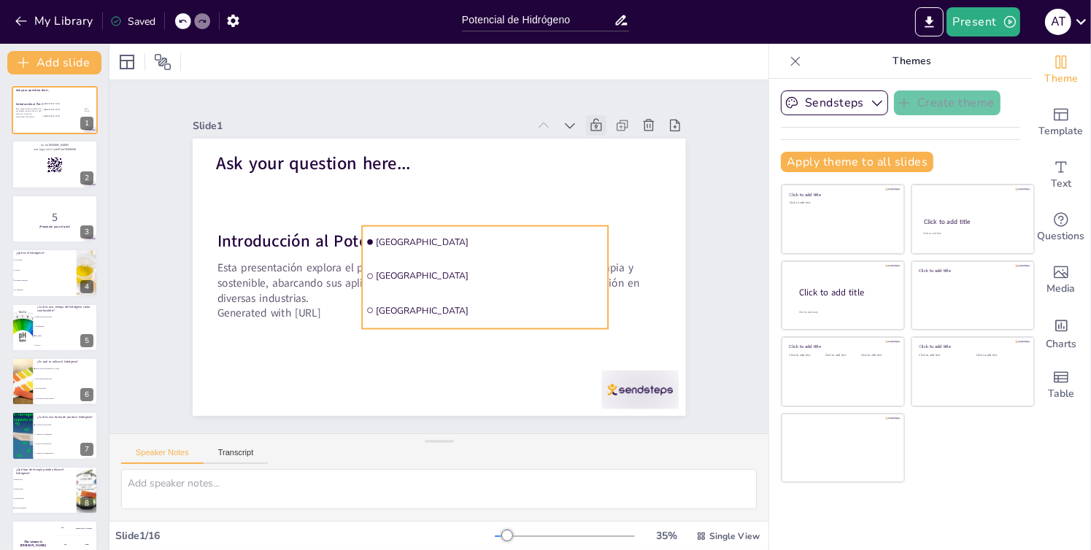
checkbox input "true"
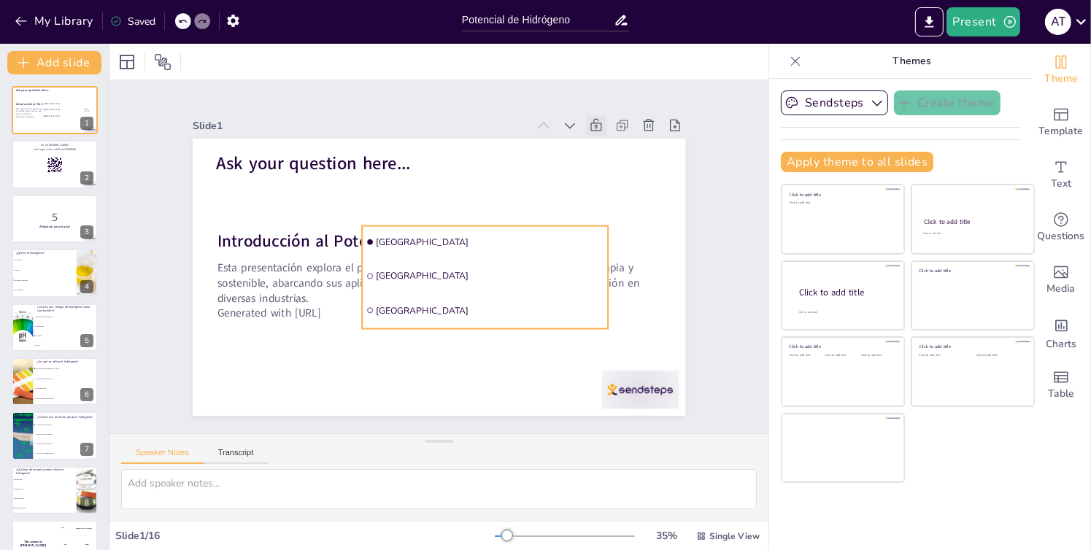
checkbox input "true"
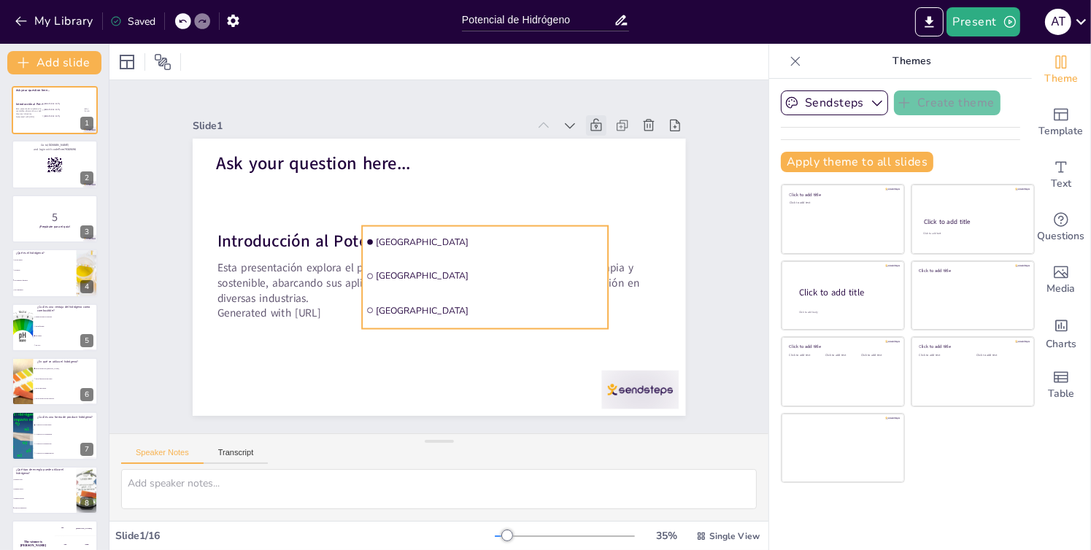
checkbox input "true"
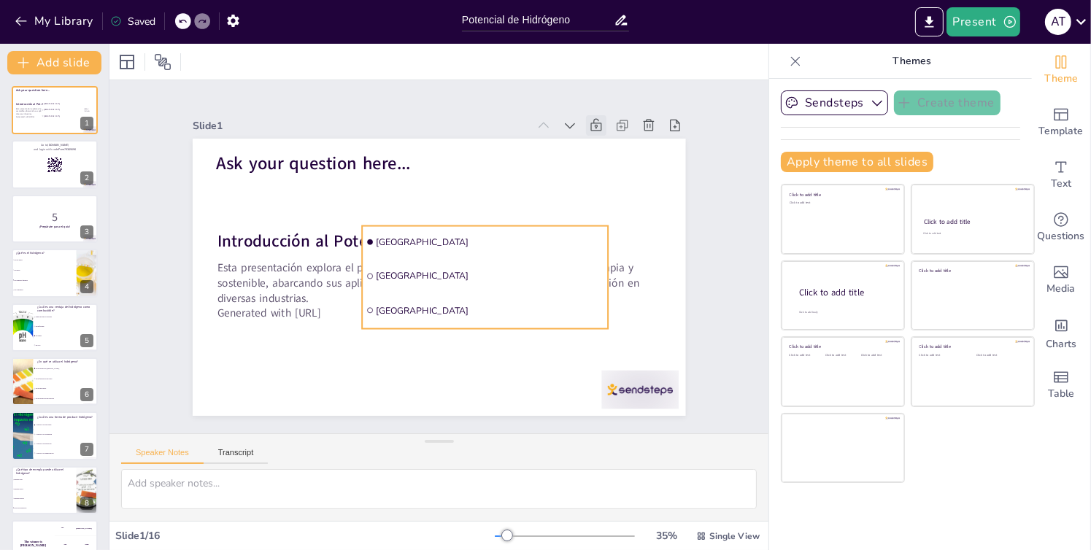
checkbox input "true"
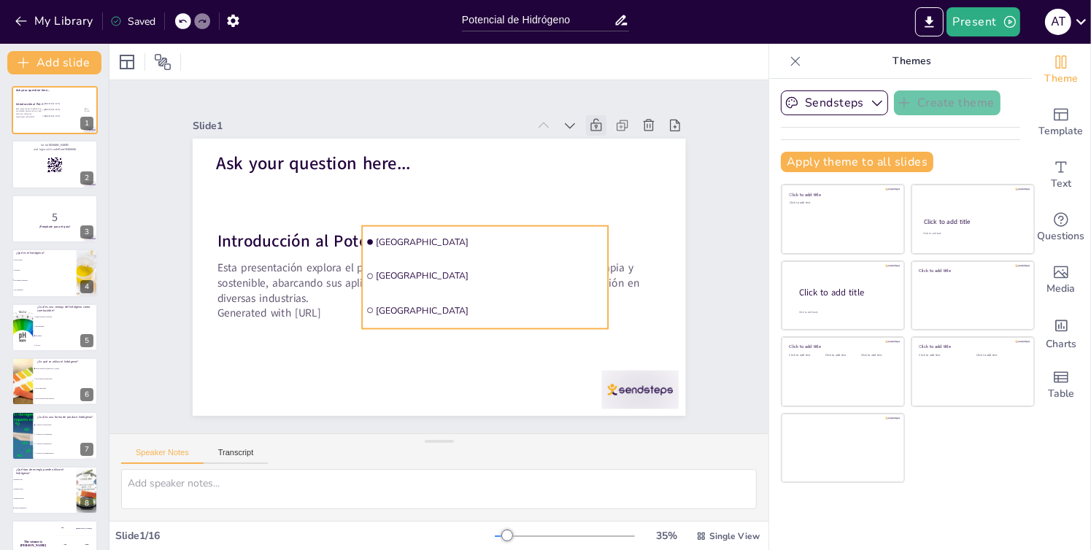
checkbox input "true"
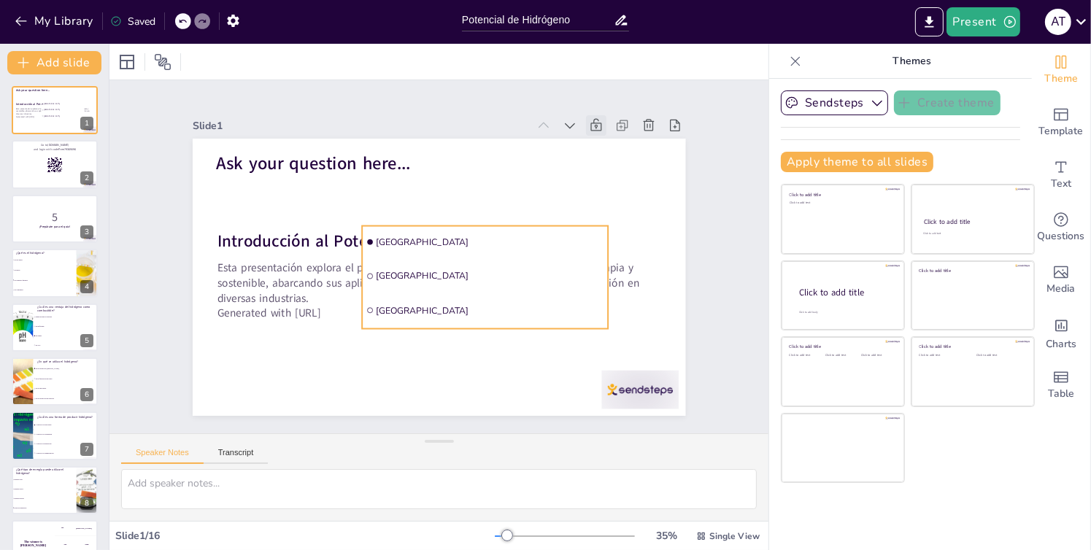
checkbox input "true"
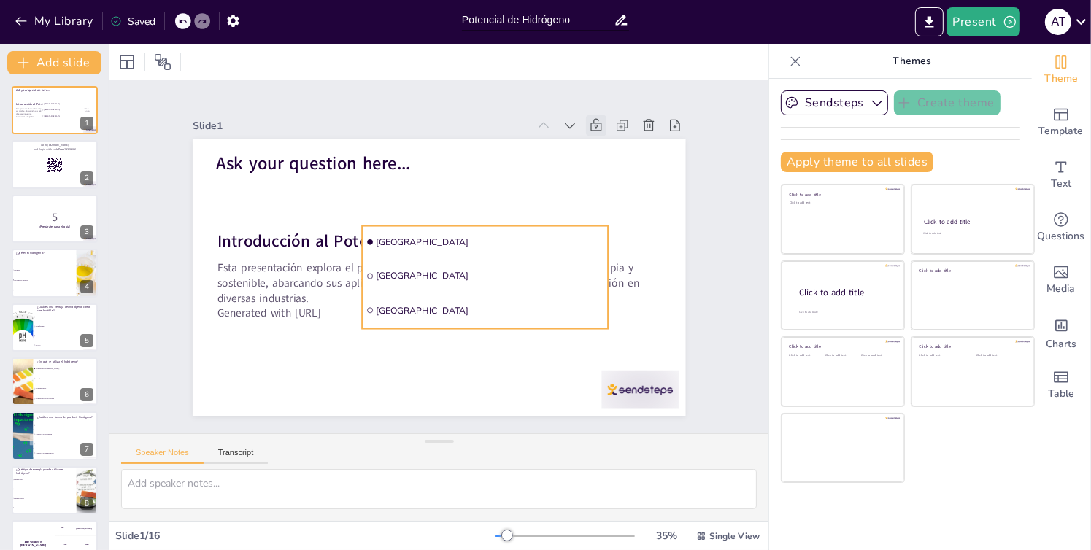
checkbox input "true"
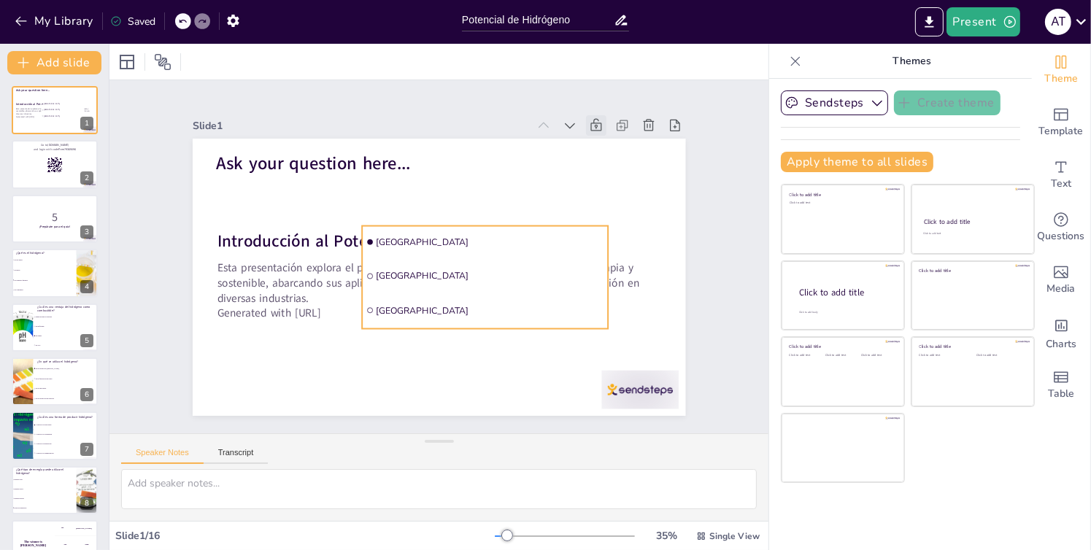
checkbox input "true"
